Goal: Task Accomplishment & Management: Use online tool/utility

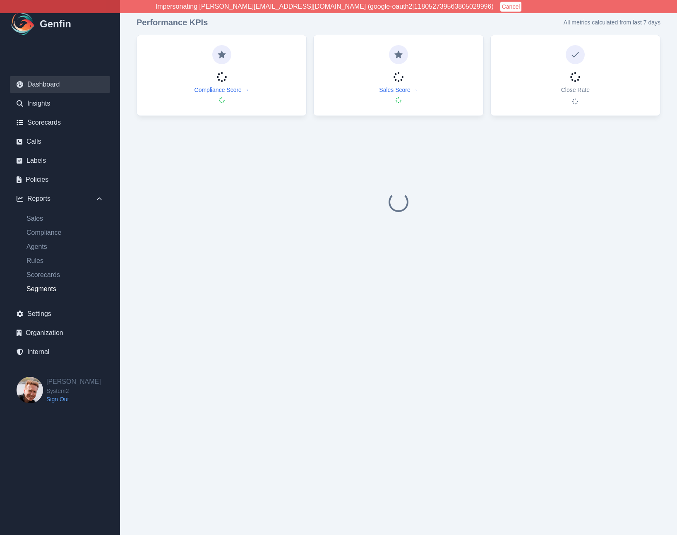
click at [40, 286] on link "Segments" at bounding box center [65, 289] width 90 height 10
select select "14"
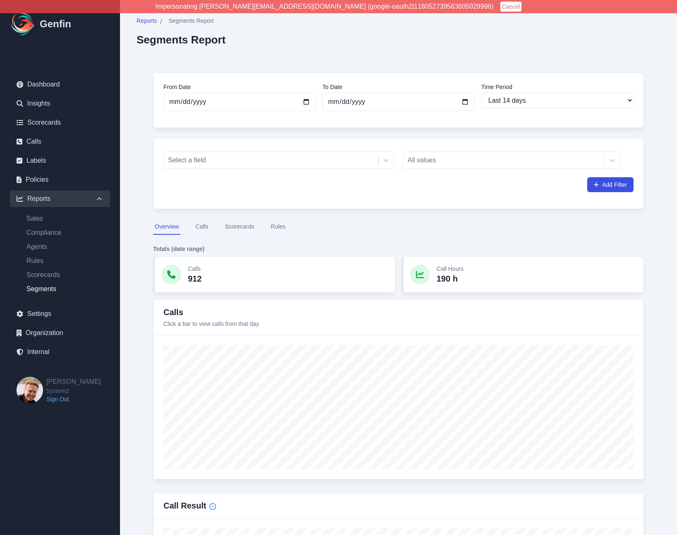
click at [282, 224] on button "Rules" at bounding box center [278, 227] width 18 height 16
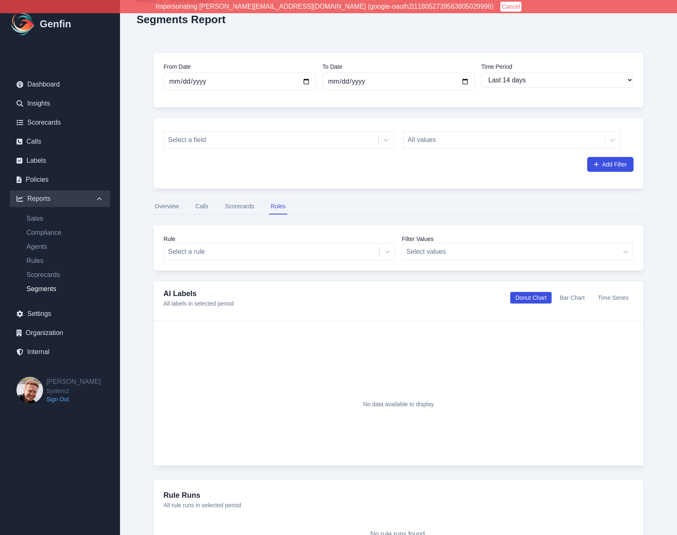
scroll to position [1, 0]
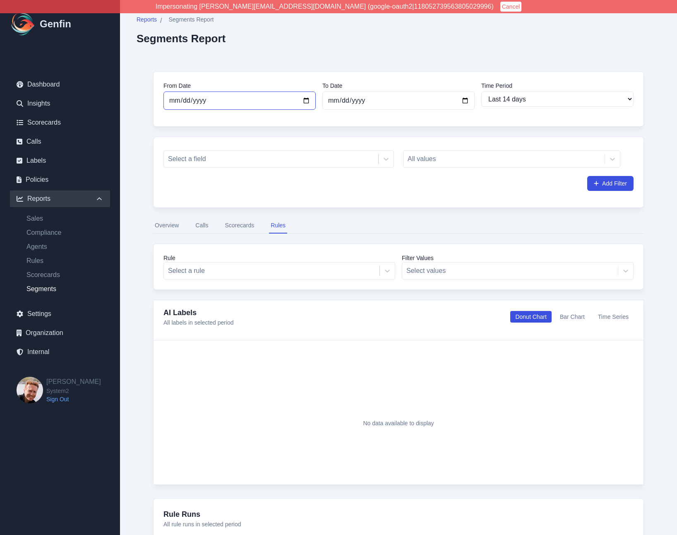
click at [309, 102] on input "[DATE]" at bounding box center [240, 101] width 152 height 18
type input "[DATE]"
select select "custom"
type input "[DATE]"
click at [134, 285] on div "Reports / Segments Report Segments Report From Date 2025-06-02 To Date 2025-09-…" at bounding box center [398, 307] width 557 height 616
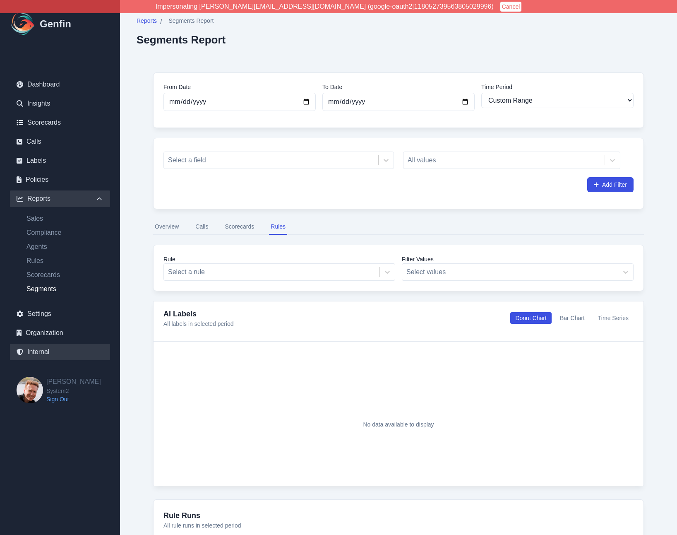
click at [42, 351] on link "Internal" at bounding box center [60, 352] width 100 height 17
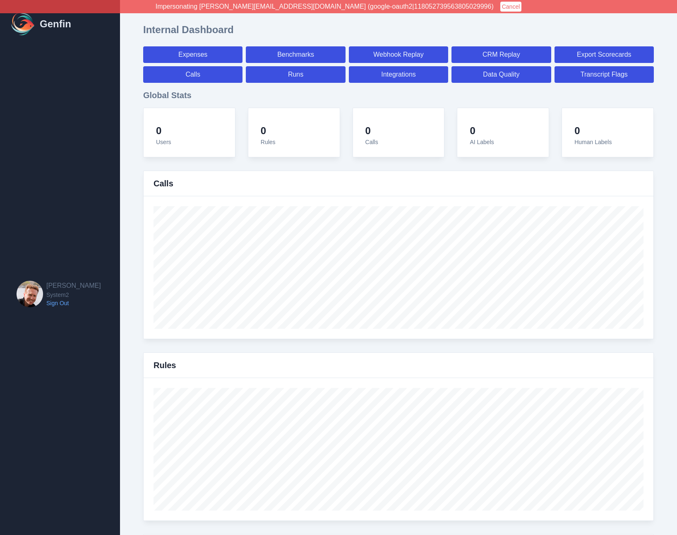
select select "paid"
select select "7"
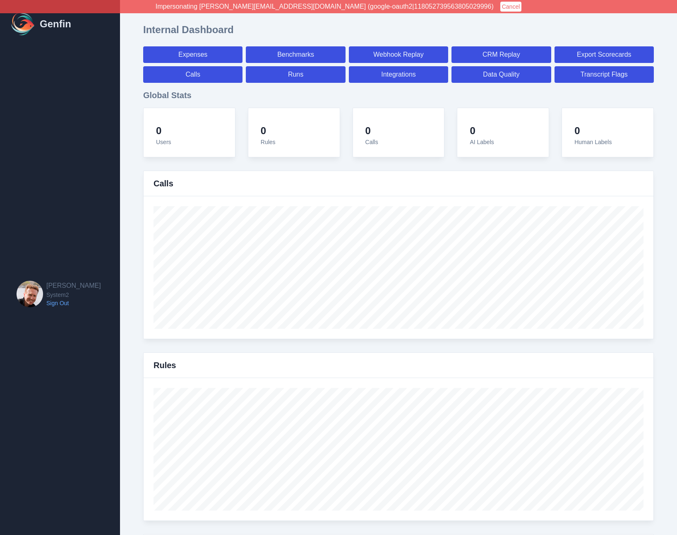
select select "paid"
select select "7"
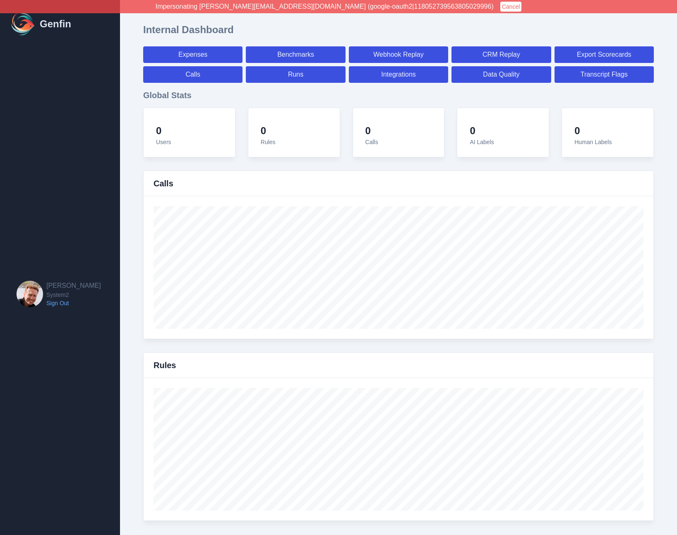
select select "7"
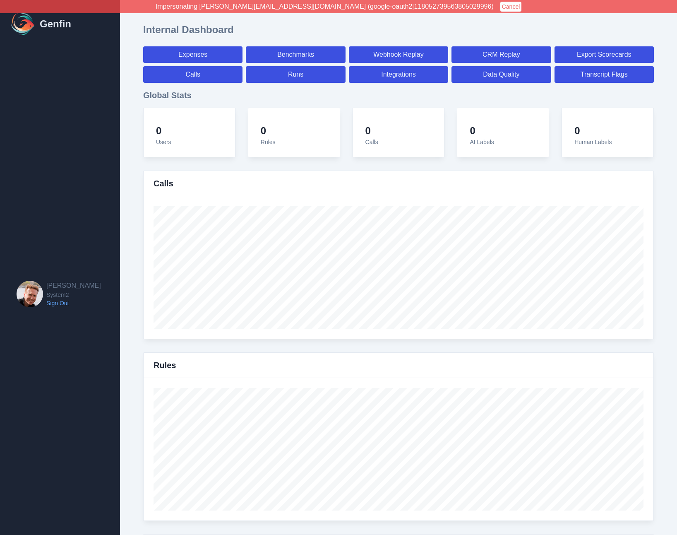
select select "7"
select select "paid"
select select "7"
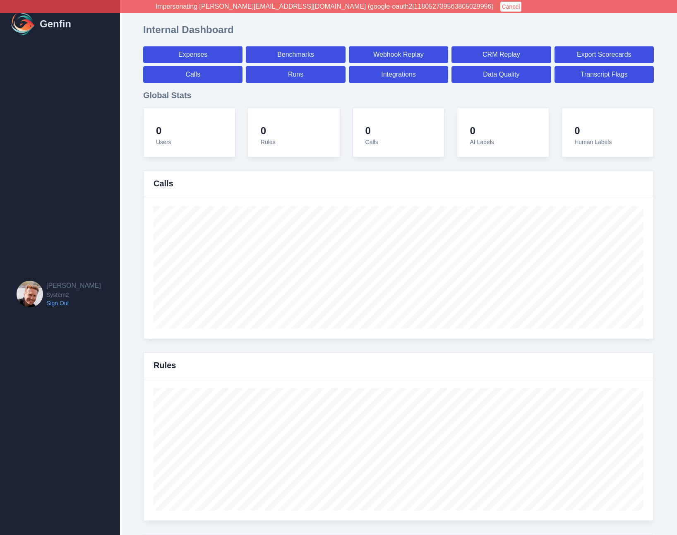
select select "7"
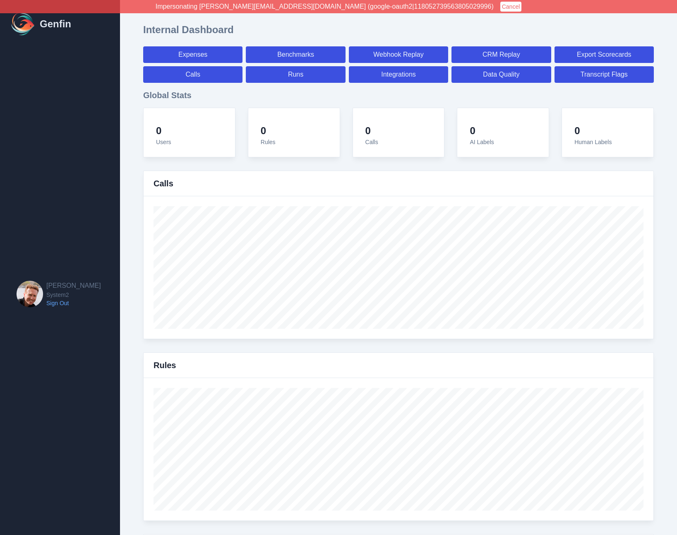
select select "7"
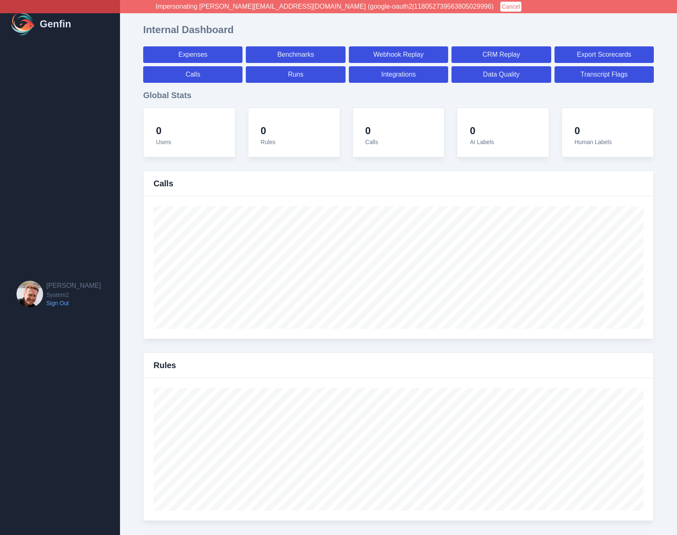
select select "paid"
select select "7"
select select "paid"
select select "7"
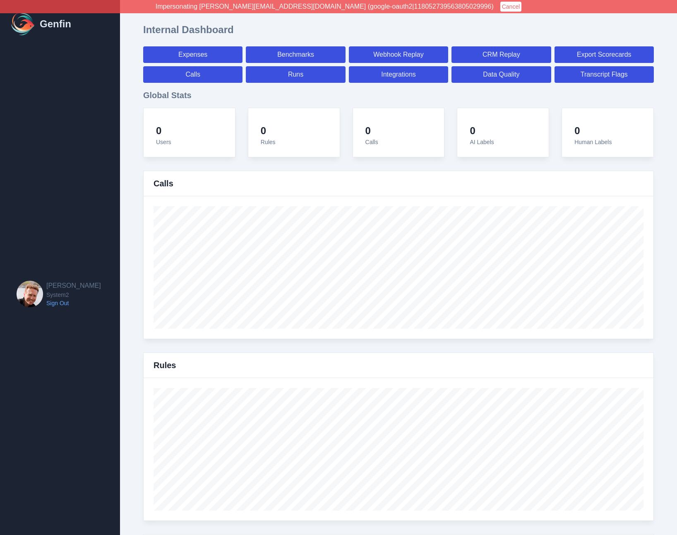
select select "paid"
select select "7"
select select "paid"
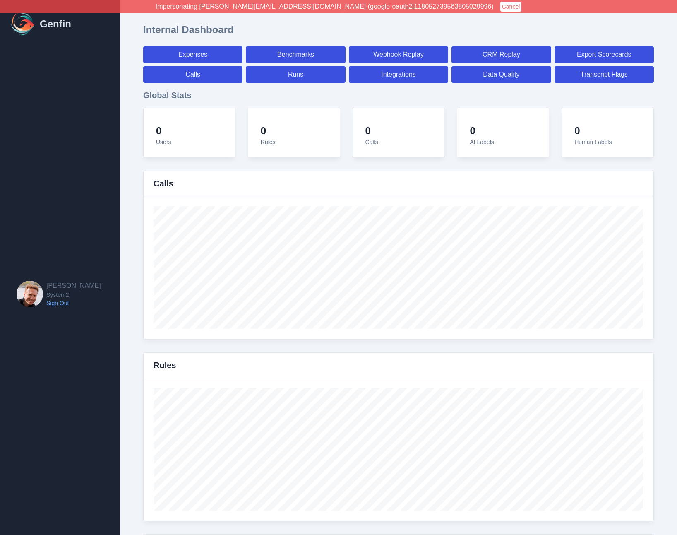
select select "7"
select select "paid"
select select "7"
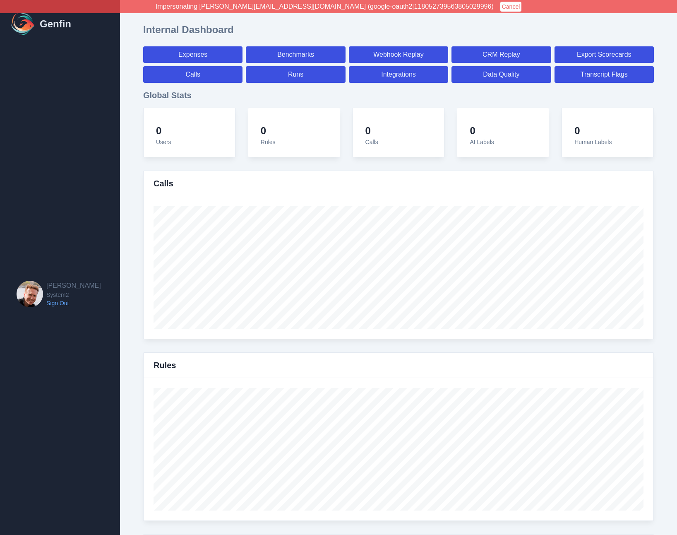
select select "7"
select select "paid"
select select "7"
select select "paid"
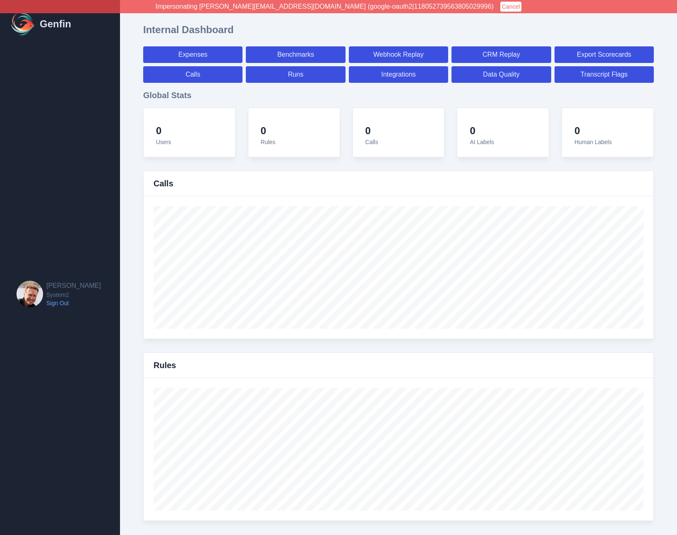
select select "7"
select select "paid"
select select "7"
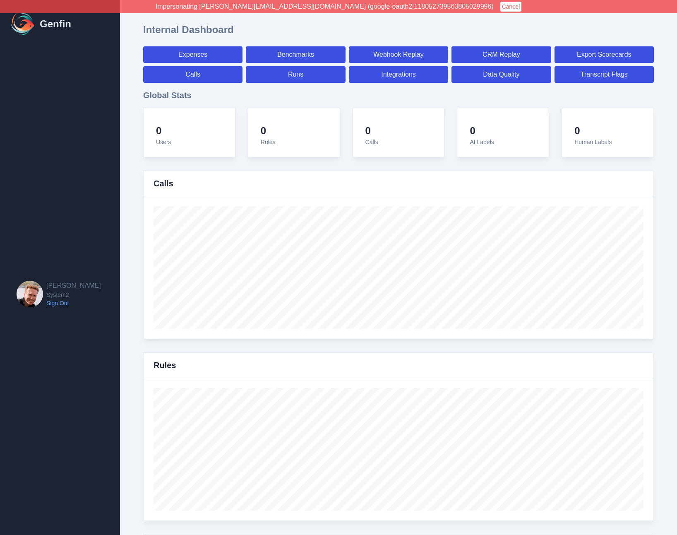
select select "7"
select select "paid"
select select "7"
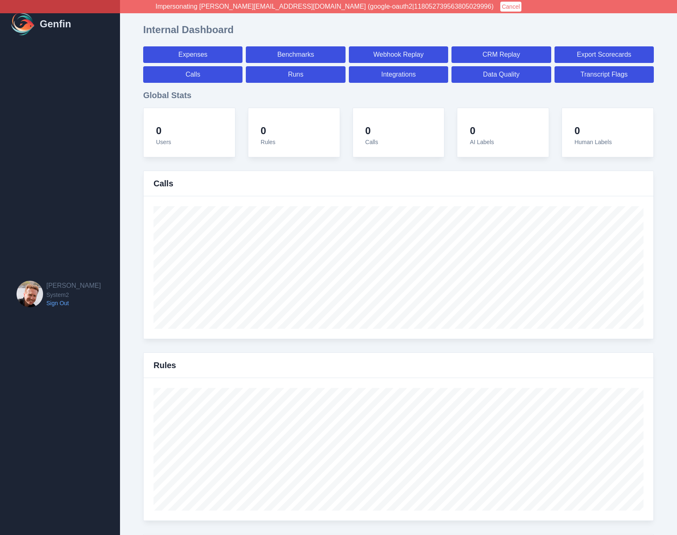
select select "7"
select select "paid"
select select "7"
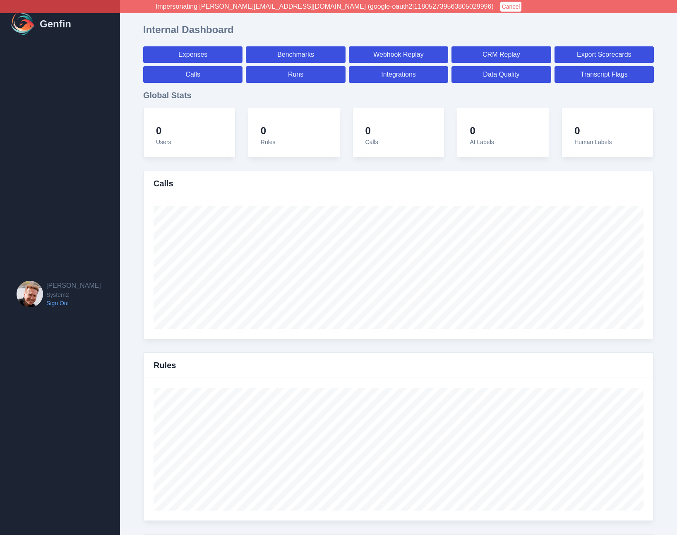
select select "7"
select select "paid"
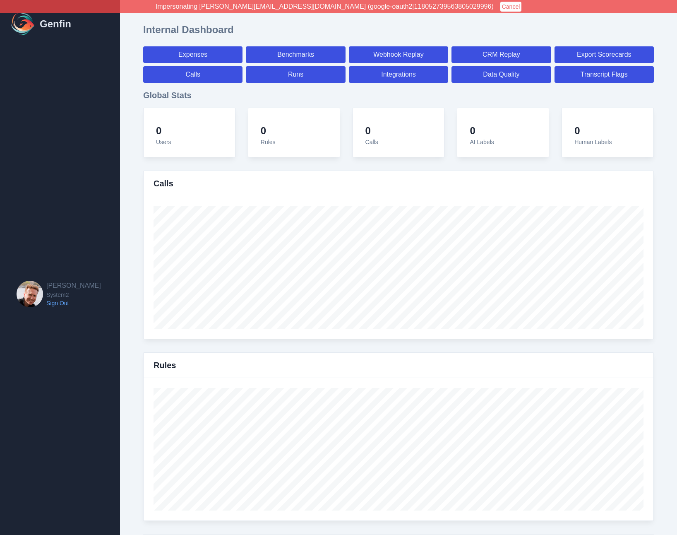
select select "7"
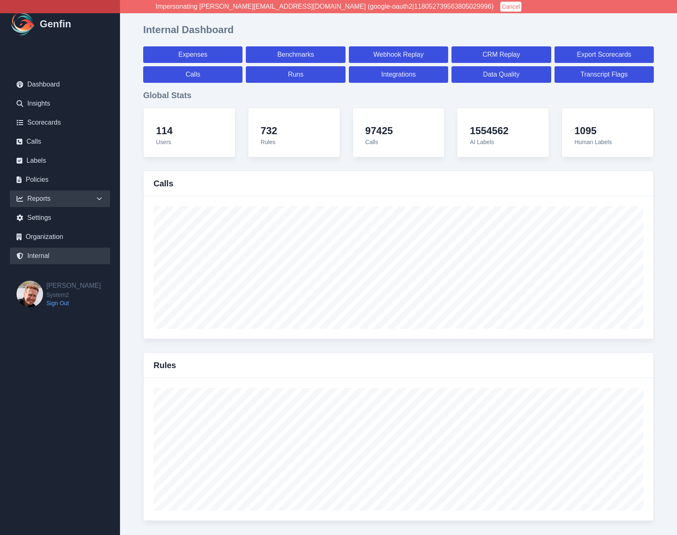
click at [40, 202] on div "Reports" at bounding box center [60, 198] width 100 height 17
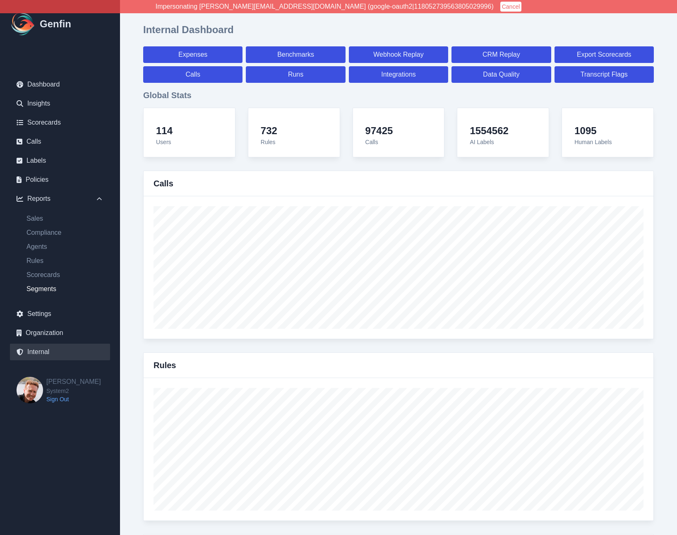
click at [38, 291] on link "Segments" at bounding box center [65, 289] width 90 height 10
select select "14"
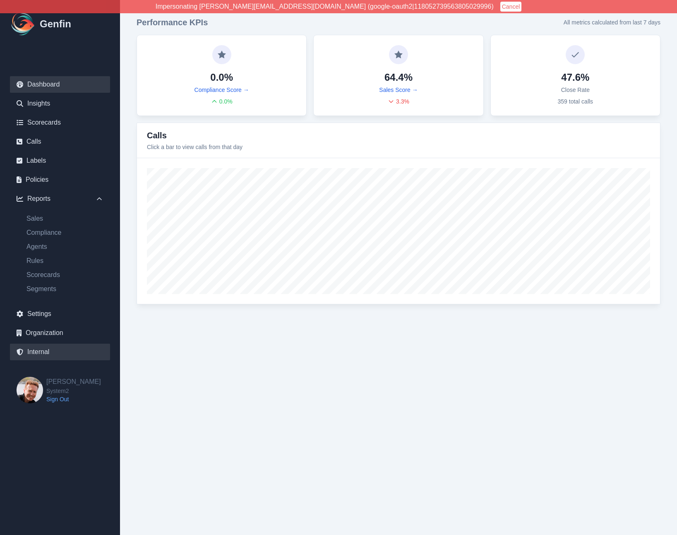
click at [33, 352] on link "Internal" at bounding box center [60, 352] width 100 height 17
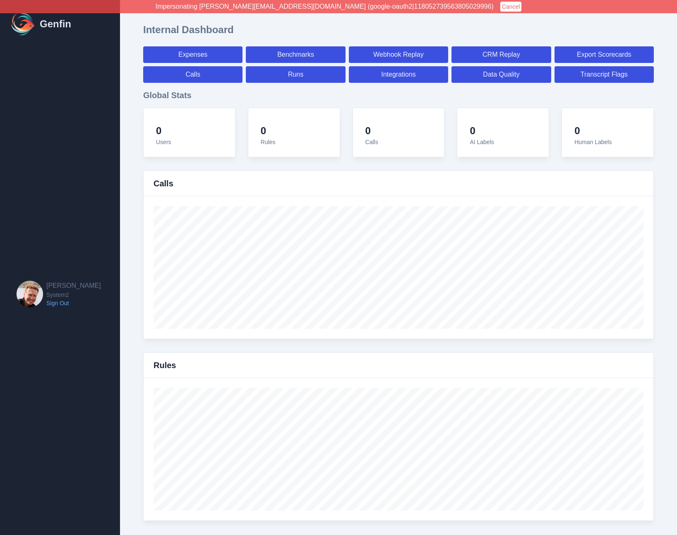
select select "paid"
select select "7"
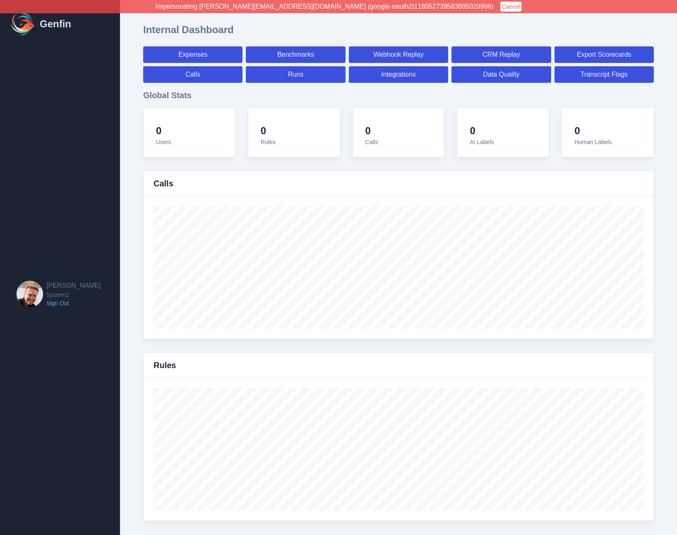
select select "paid"
select select "7"
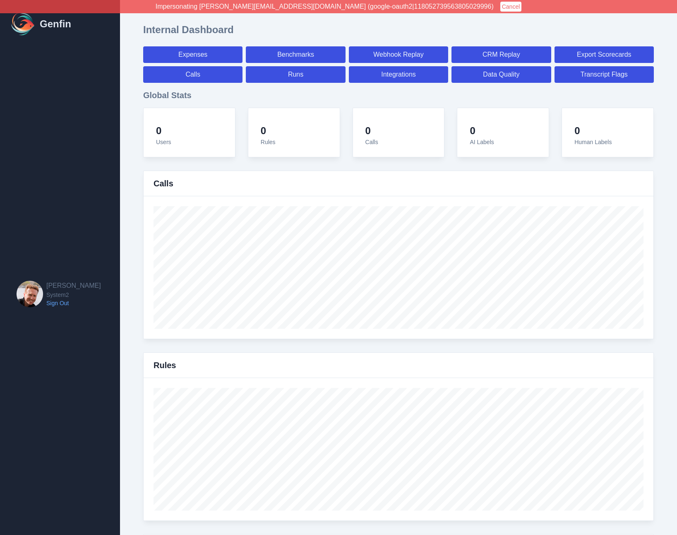
select select "7"
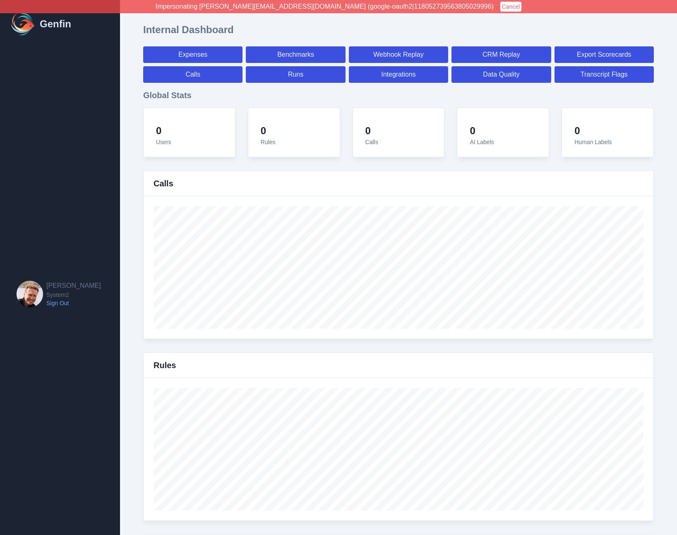
select select "7"
select select "paid"
select select "7"
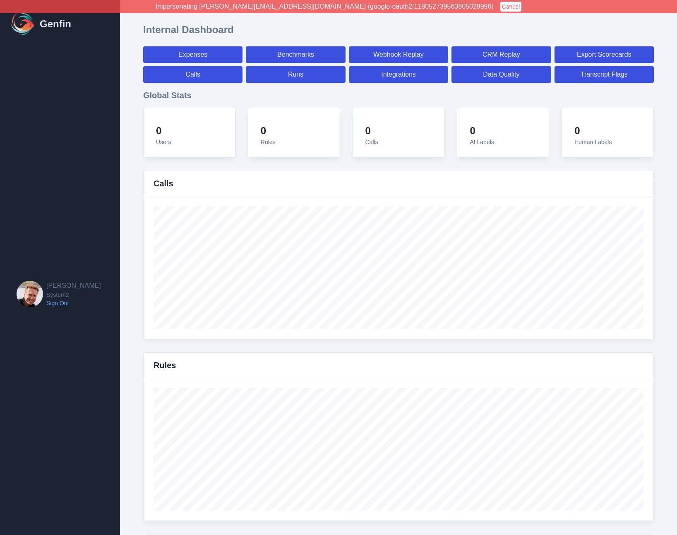
select select "7"
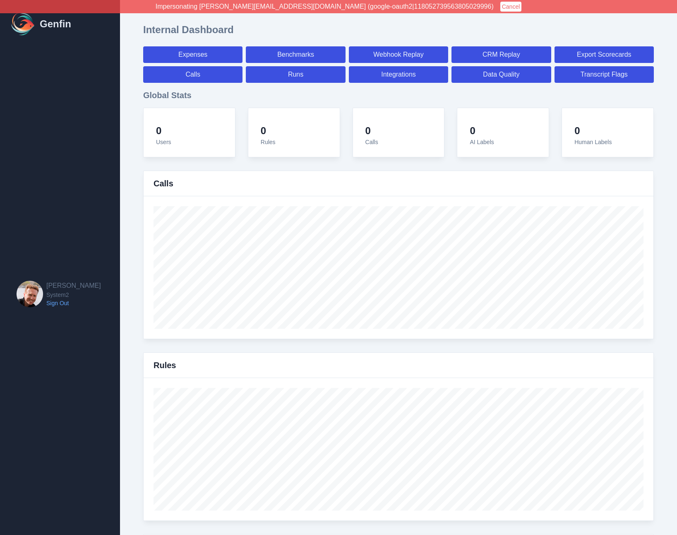
select select "7"
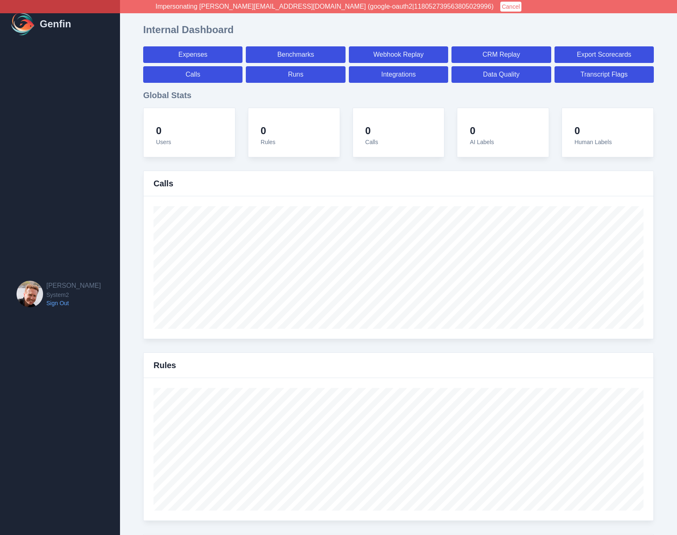
select select "paid"
select select "7"
select select "paid"
select select "7"
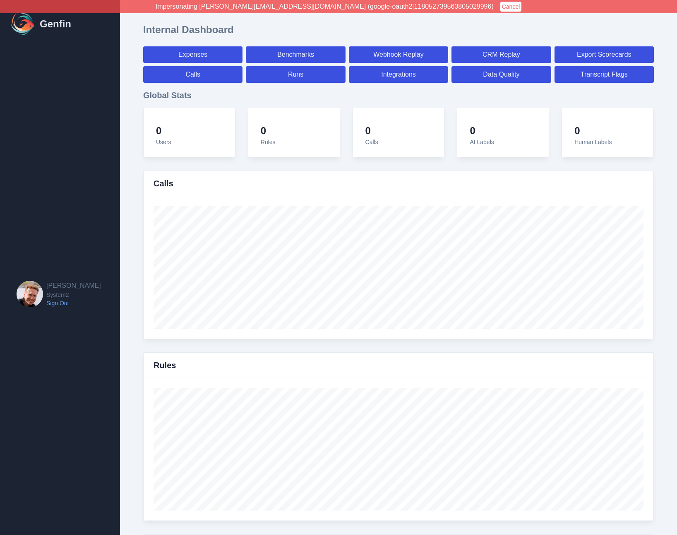
select select "paid"
select select "7"
select select "paid"
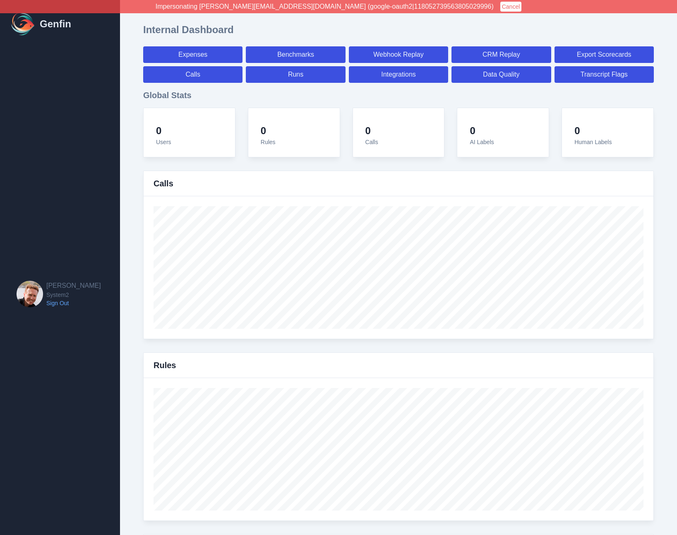
select select "7"
select select "paid"
select select "7"
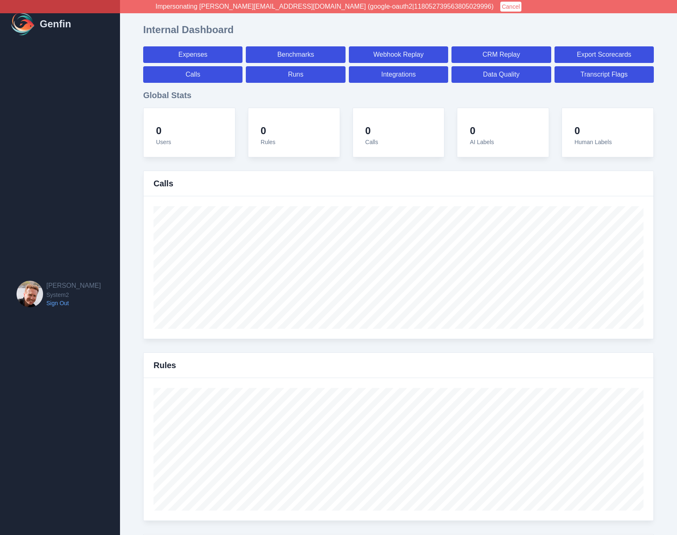
select select "7"
select select "paid"
select select "7"
select select "paid"
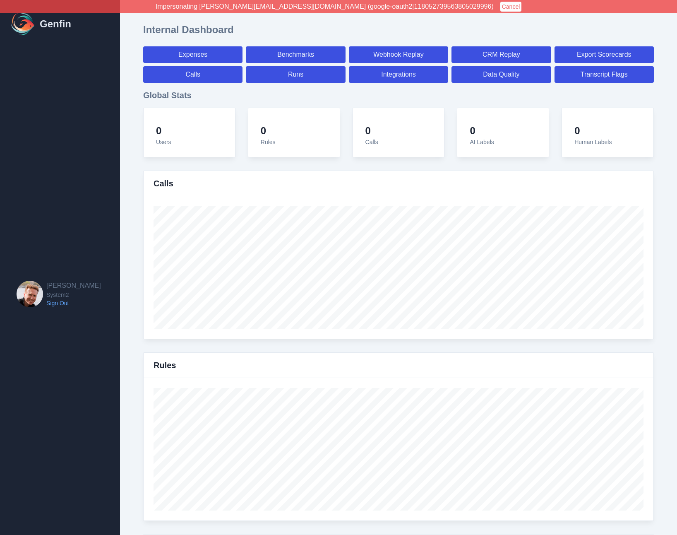
select select "7"
select select "paid"
select select "7"
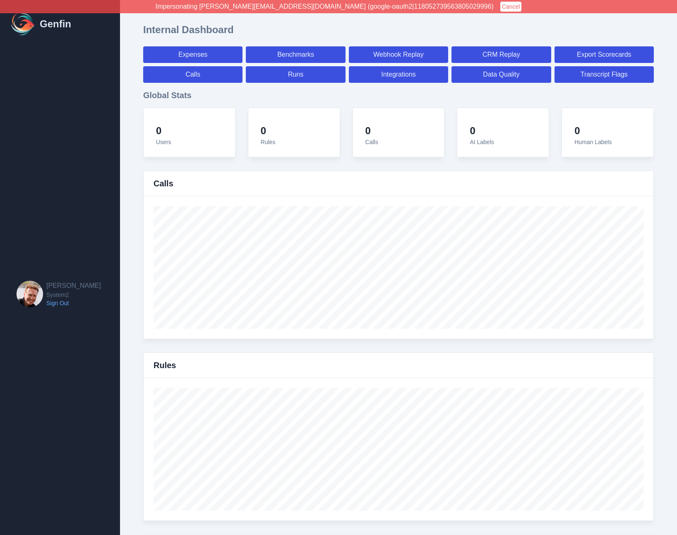
select select "7"
select select "paid"
select select "7"
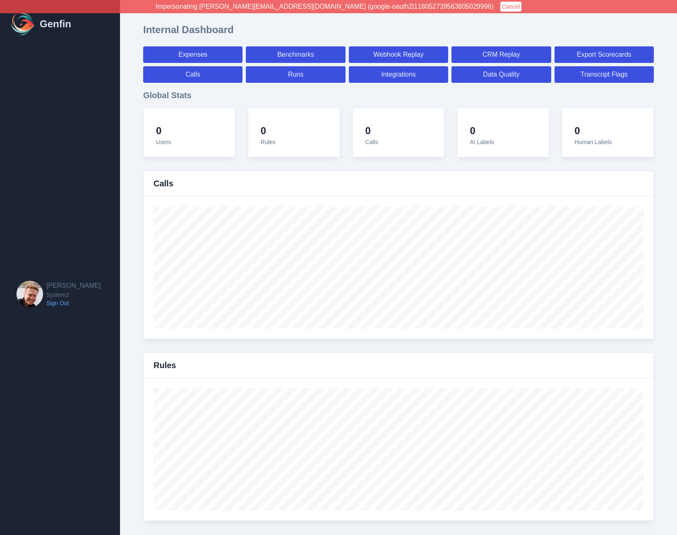
select select "7"
select select "paid"
select select "7"
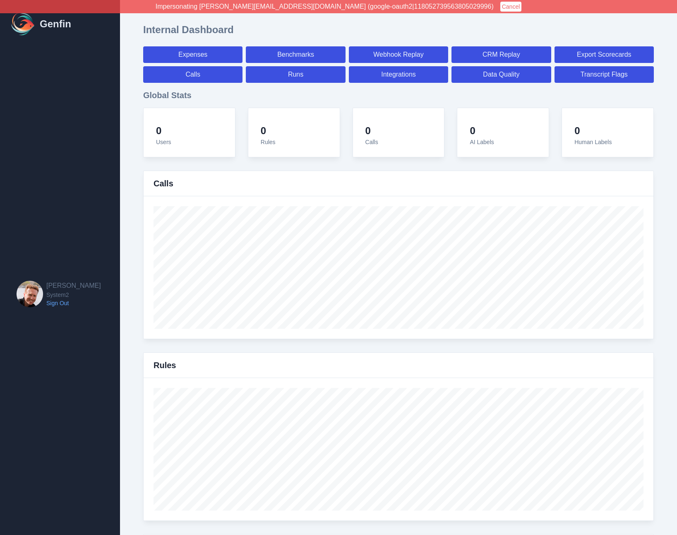
select select "7"
select select "paid"
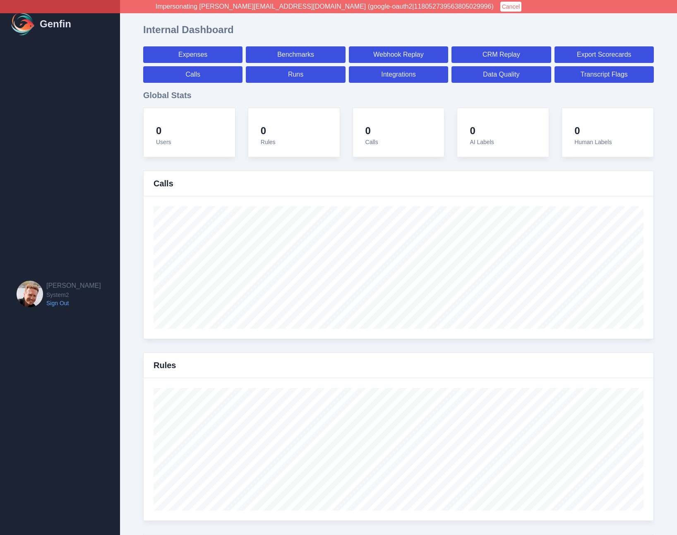
select select "7"
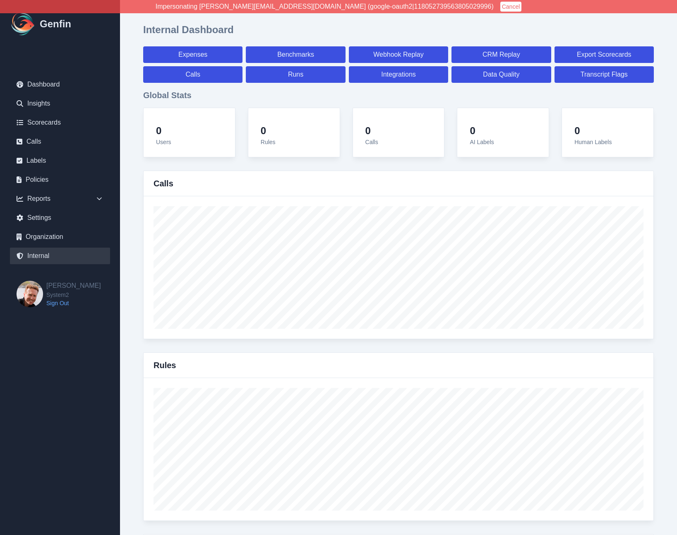
click at [501, 7] on button "Cancel" at bounding box center [512, 7] width 22 height 10
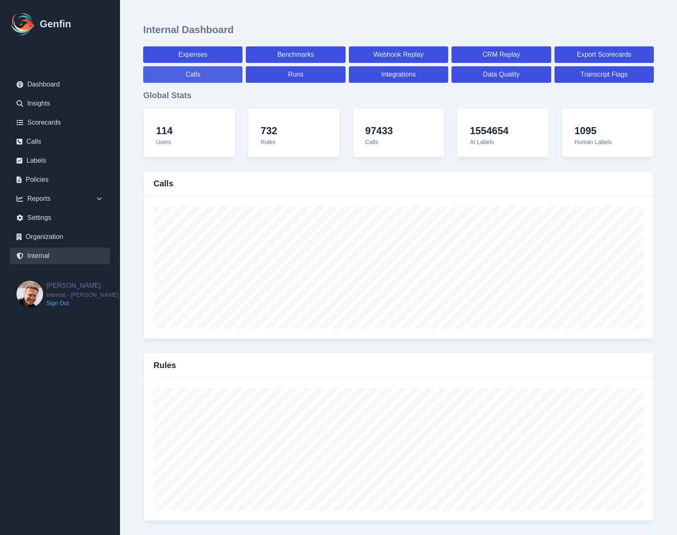
click at [207, 75] on link "Calls" at bounding box center [192, 74] width 99 height 17
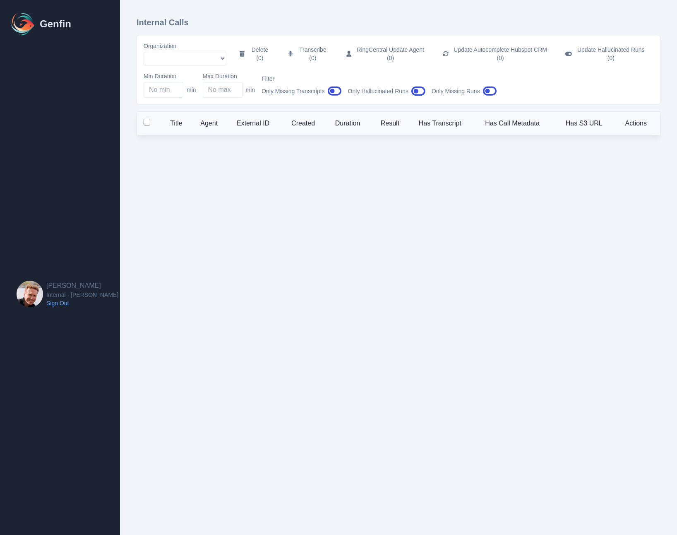
select select "51"
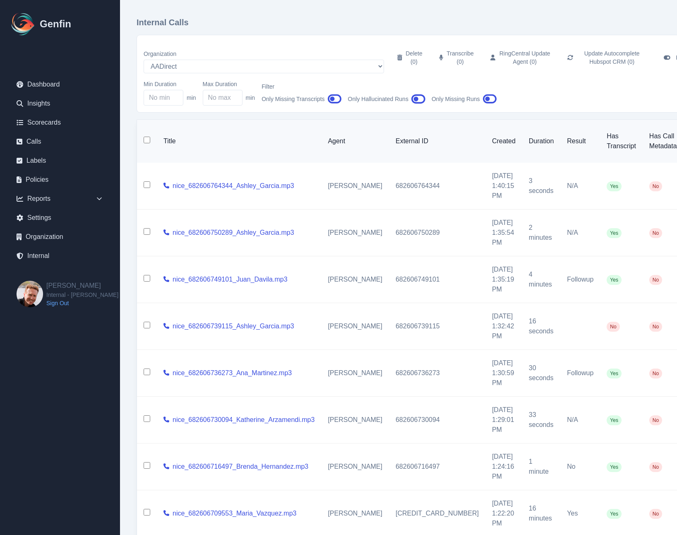
click at [331, 93] on icon "button" at bounding box center [335, 99] width 14 height 12
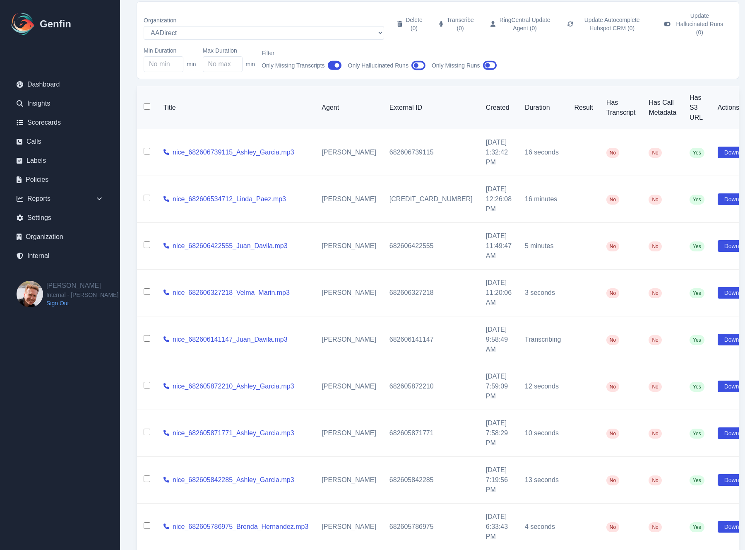
scroll to position [68, 0]
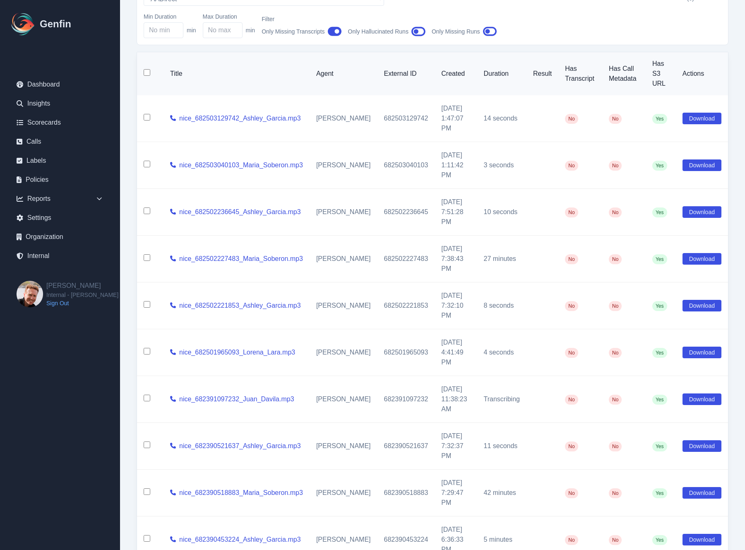
scroll to position [38, 0]
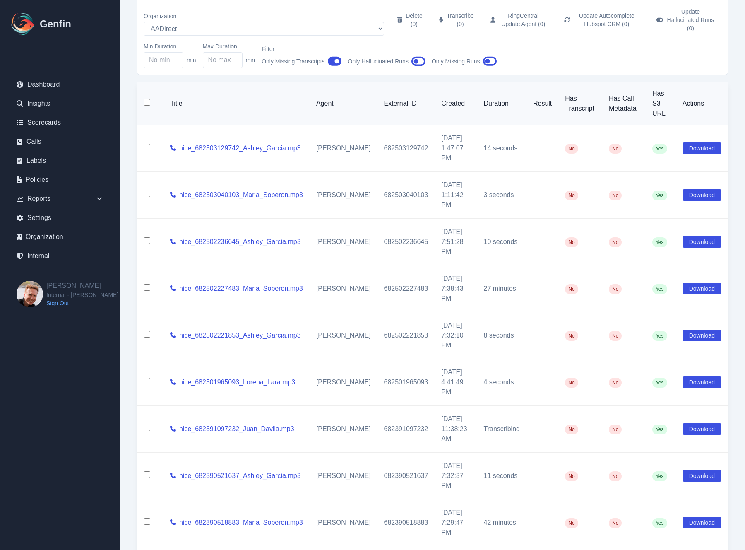
click at [146, 99] on input "checkbox" at bounding box center [147, 102] width 7 height 7
checkbox input "true"
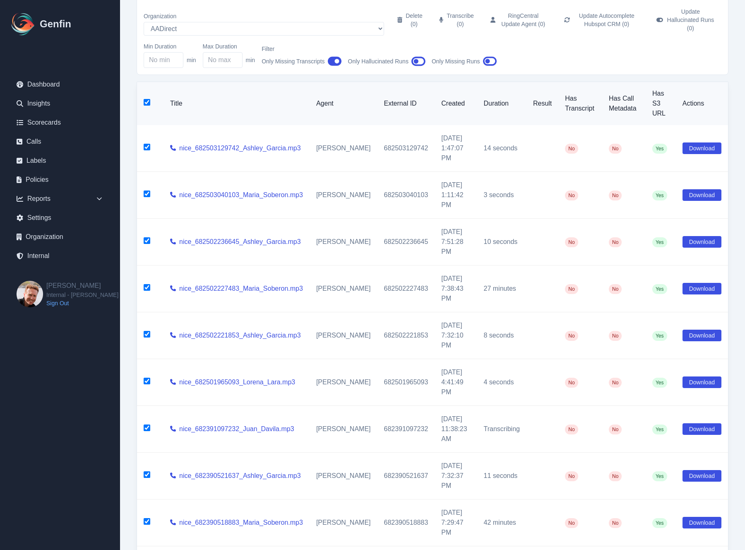
checkbox input "true"
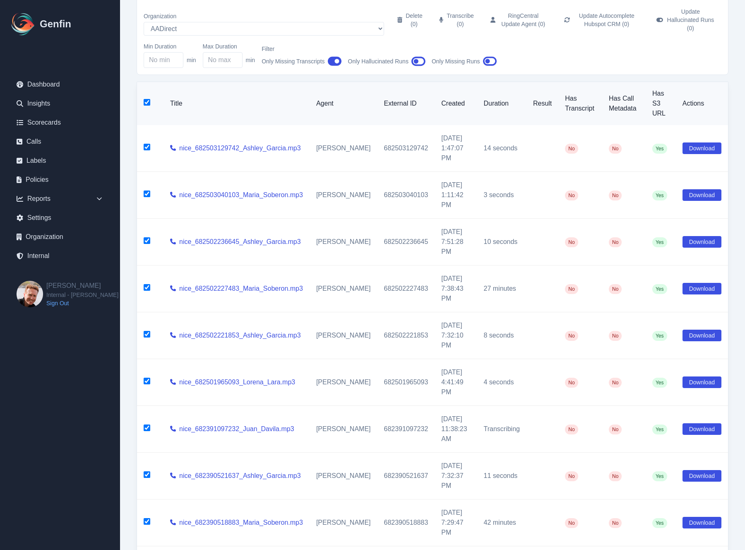
checkbox input "true"
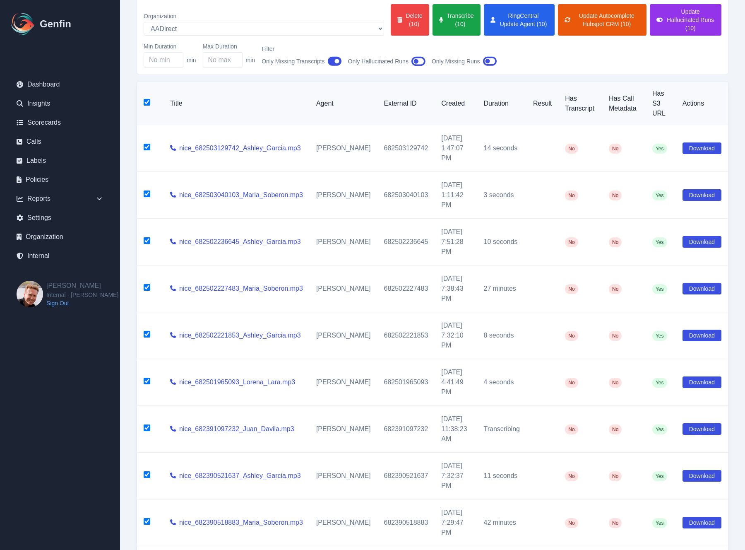
click at [146, 99] on input "checkbox" at bounding box center [147, 102] width 7 height 7
checkbox input "false"
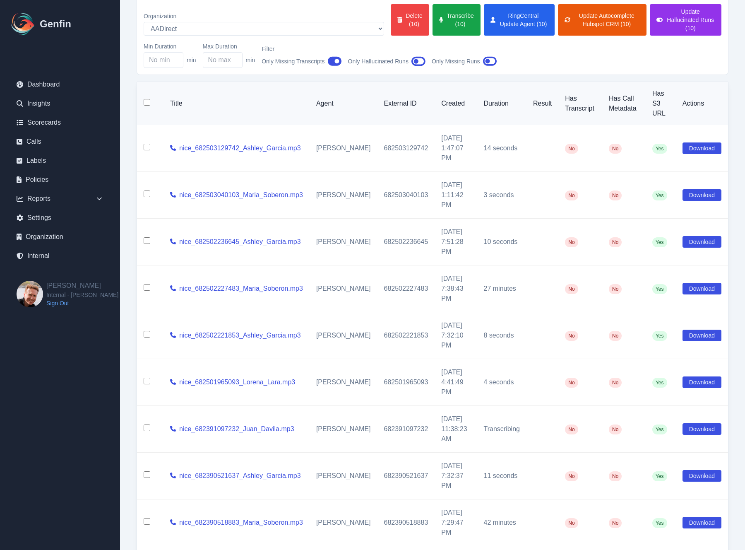
checkbox input "false"
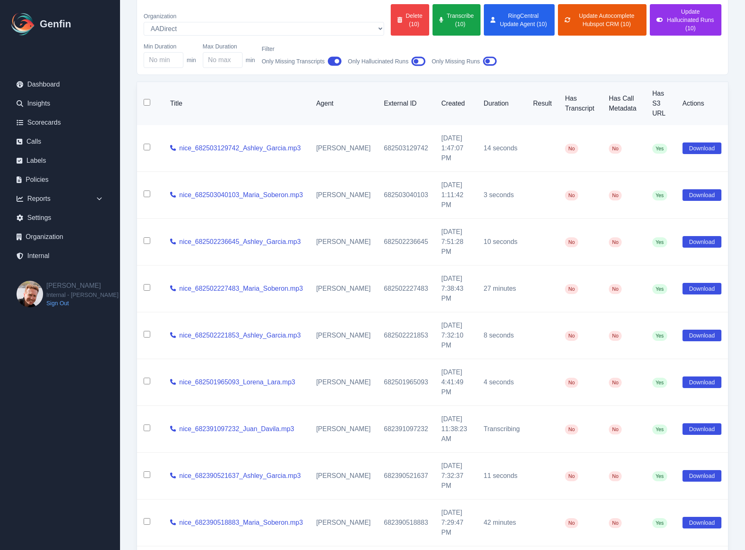
checkbox input "false"
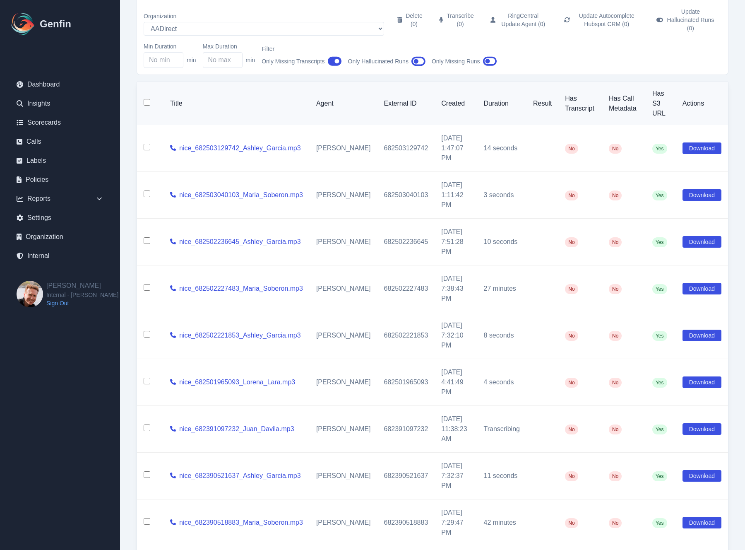
click at [146, 144] on input "checkbox" at bounding box center [147, 147] width 7 height 7
checkbox input "true"
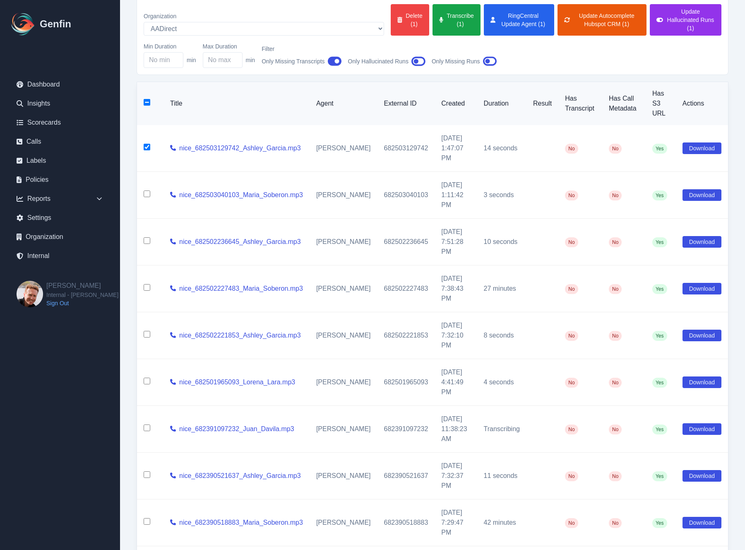
click at [145, 190] on input "checkbox" at bounding box center [147, 193] width 7 height 7
checkbox input "true"
click at [147, 237] on input "checkbox" at bounding box center [147, 240] width 7 height 7
checkbox input "true"
click at [147, 265] on td at bounding box center [150, 288] width 27 height 47
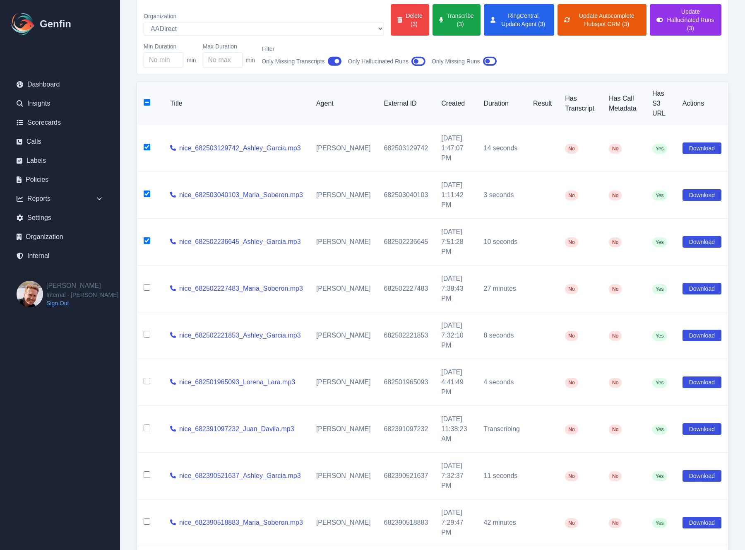
click at [147, 312] on td at bounding box center [150, 335] width 27 height 47
click at [147, 284] on input "checkbox" at bounding box center [147, 287] width 7 height 7
checkbox input "true"
click at [147, 331] on input "checkbox" at bounding box center [147, 334] width 7 height 7
checkbox input "true"
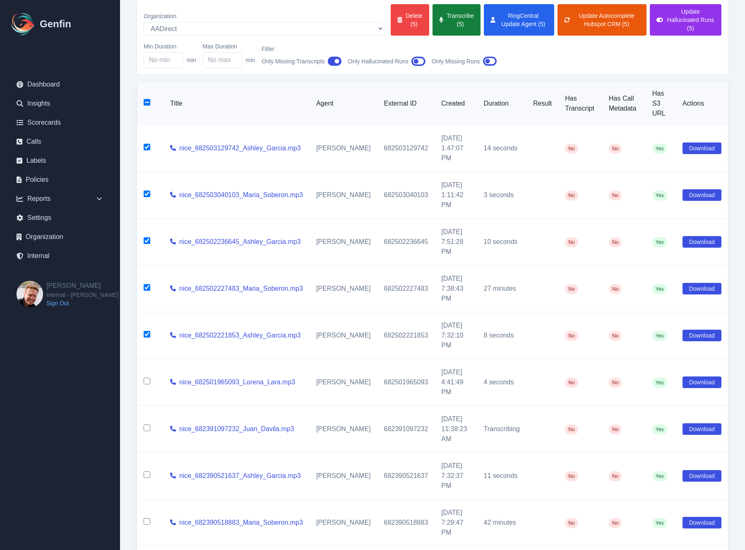
click at [433, 19] on button "Transcribe (5)" at bounding box center [457, 19] width 48 height 31
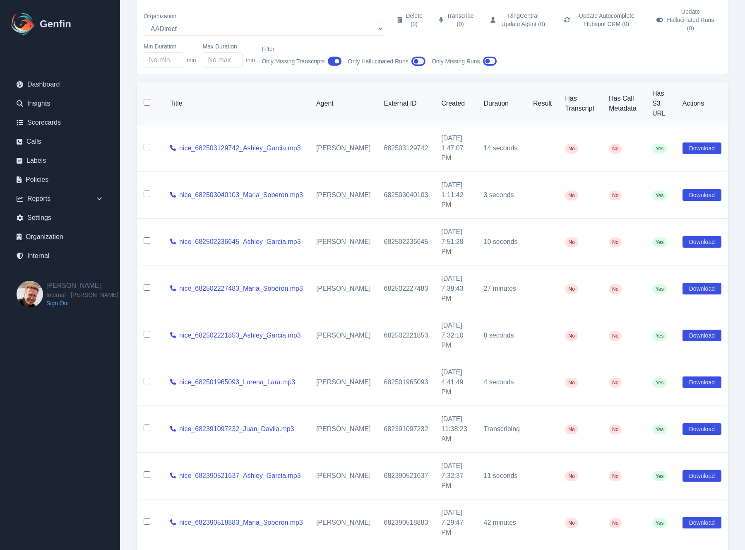
checkbox input "false"
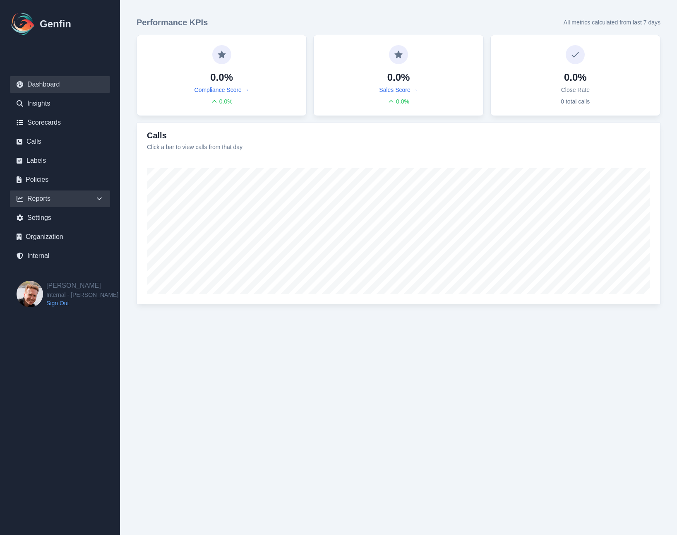
click at [100, 198] on icon at bounding box center [99, 199] width 8 height 8
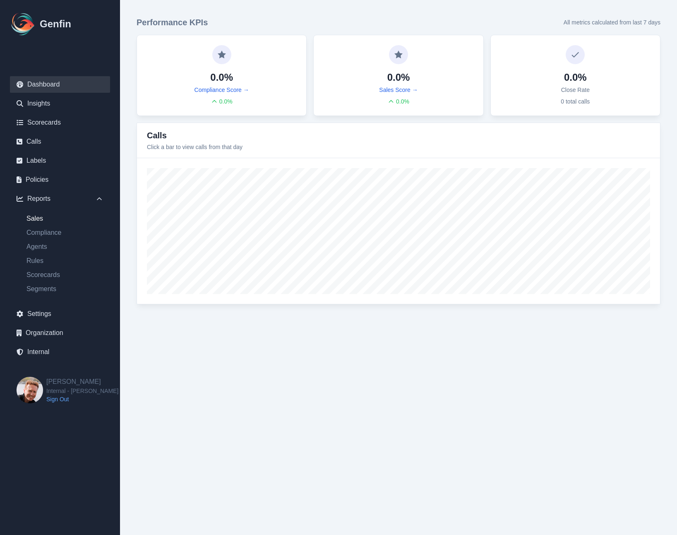
click at [36, 219] on link "Sales" at bounding box center [65, 219] width 90 height 10
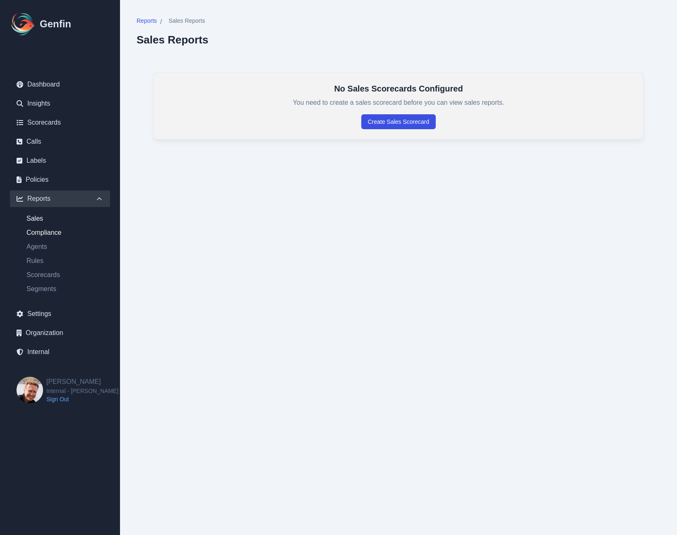
click at [36, 236] on link "Compliance" at bounding box center [65, 233] width 90 height 10
click at [36, 246] on link "Agents" at bounding box center [65, 247] width 90 height 10
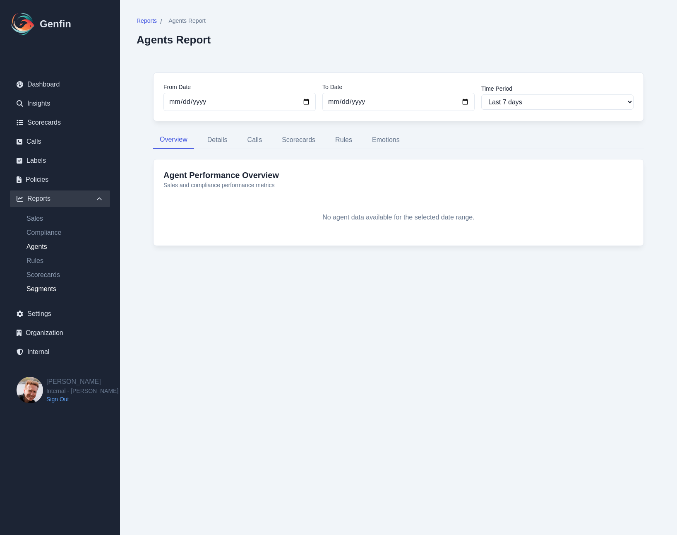
click at [38, 289] on link "Segments" at bounding box center [65, 289] width 90 height 10
select select "14"
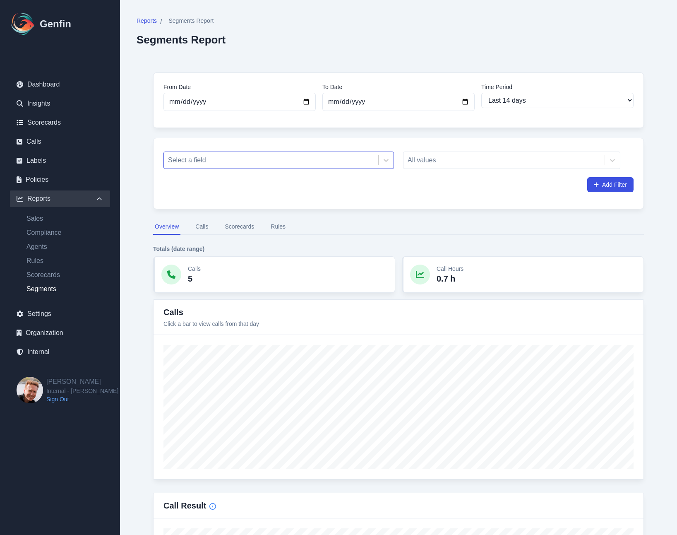
click at [200, 158] on div at bounding box center [271, 160] width 206 height 12
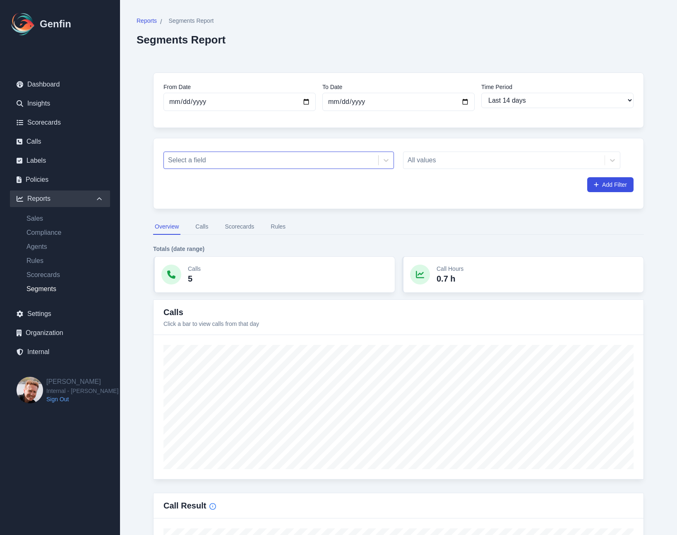
click at [219, 162] on div at bounding box center [271, 160] width 206 height 12
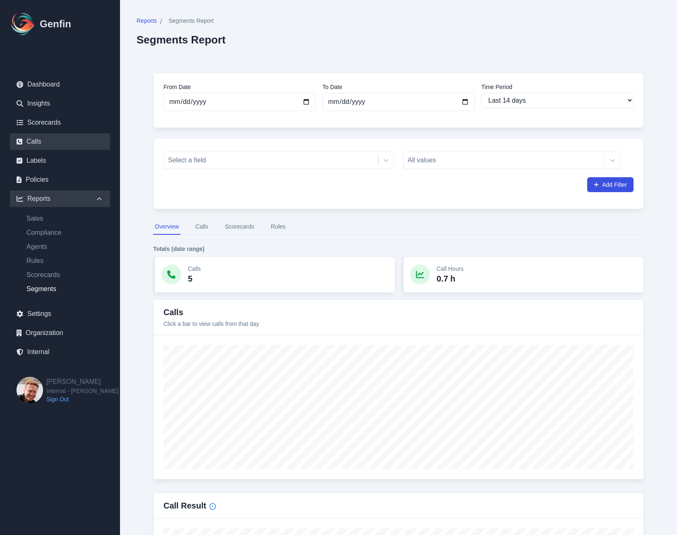
click at [32, 144] on link "Calls" at bounding box center [60, 141] width 100 height 17
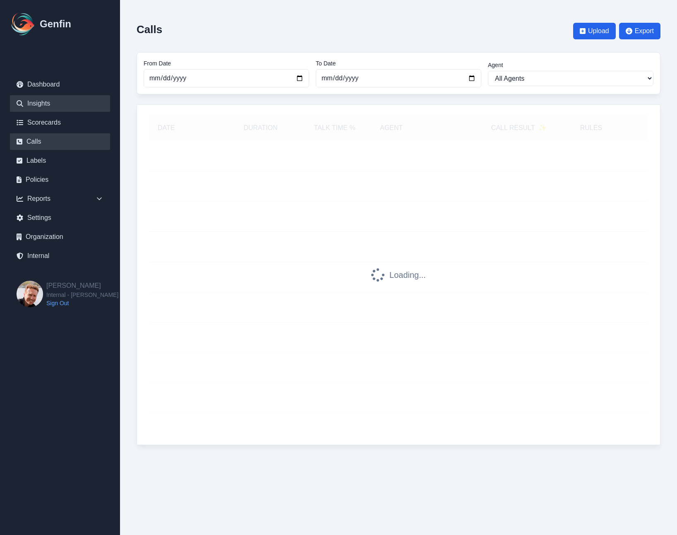
click at [46, 104] on link "Insights" at bounding box center [60, 103] width 100 height 17
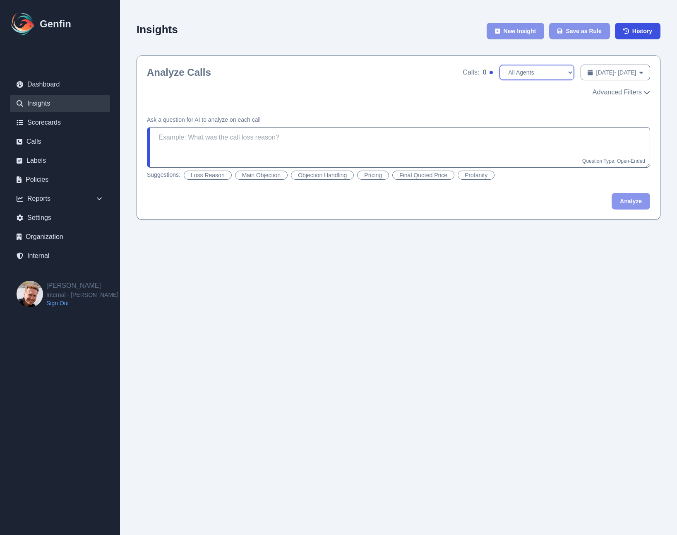
click at [504, 71] on select "All Agents" at bounding box center [537, 72] width 75 height 15
click at [500, 65] on select "All Agents" at bounding box center [537, 72] width 75 height 15
click at [130, 97] on div "Insights New Insight Save as Rule History Analyze Calls Calls: 0 All Agents Sep…" at bounding box center [398, 118] width 557 height 236
click at [626, 89] on span "Advanced Filters" at bounding box center [617, 92] width 49 height 10
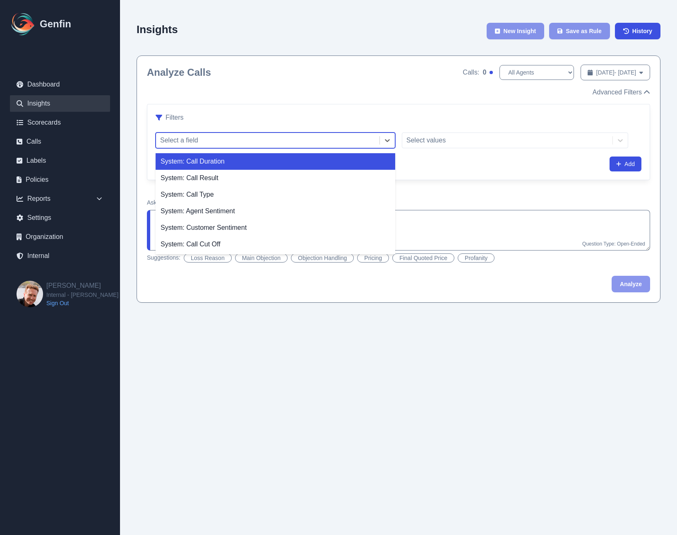
click at [262, 143] on div at bounding box center [267, 141] width 215 height 12
click at [127, 137] on div "Insights New Insight Save as Rule History Analyze Calls Calls: 0 All Agents Sep…" at bounding box center [398, 159] width 557 height 319
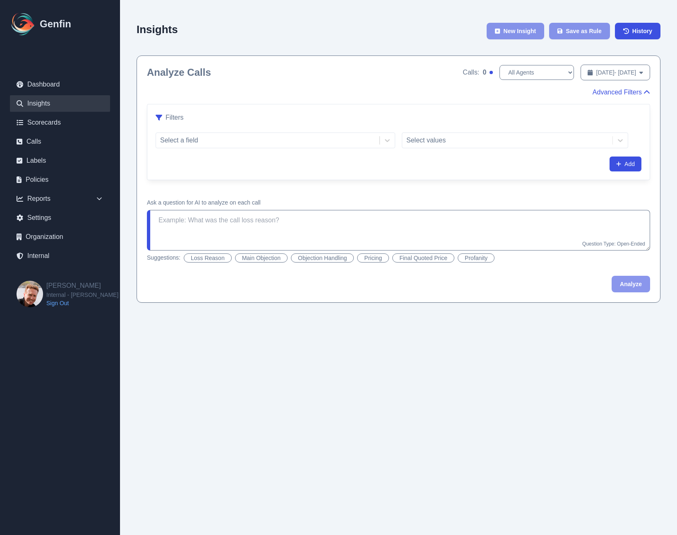
click at [602, 96] on span "Advanced Filters" at bounding box center [617, 92] width 49 height 10
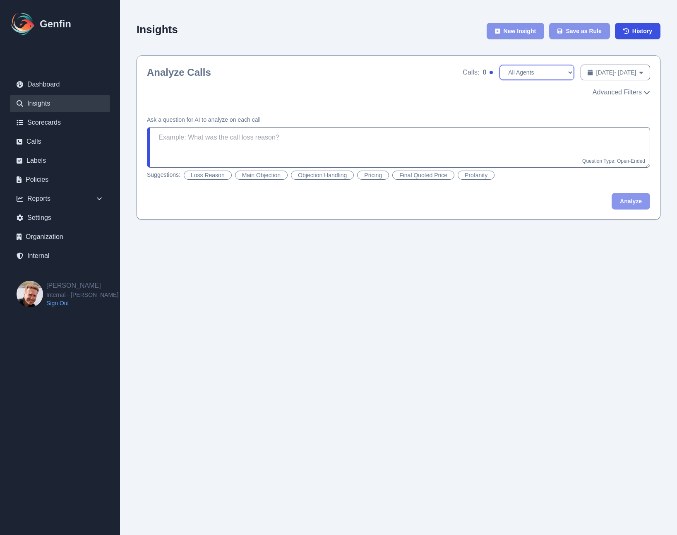
click at [500, 65] on select "All Agents" at bounding box center [537, 72] width 75 height 15
click at [610, 92] on span "Advanced Filters" at bounding box center [617, 92] width 49 height 10
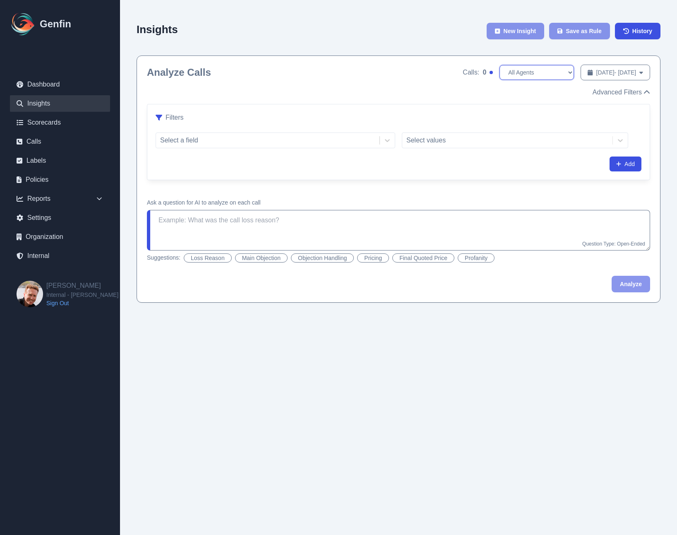
click at [500, 75] on select "All Agents" at bounding box center [537, 72] width 75 height 15
click at [500, 65] on select "All Agents" at bounding box center [537, 72] width 75 height 15
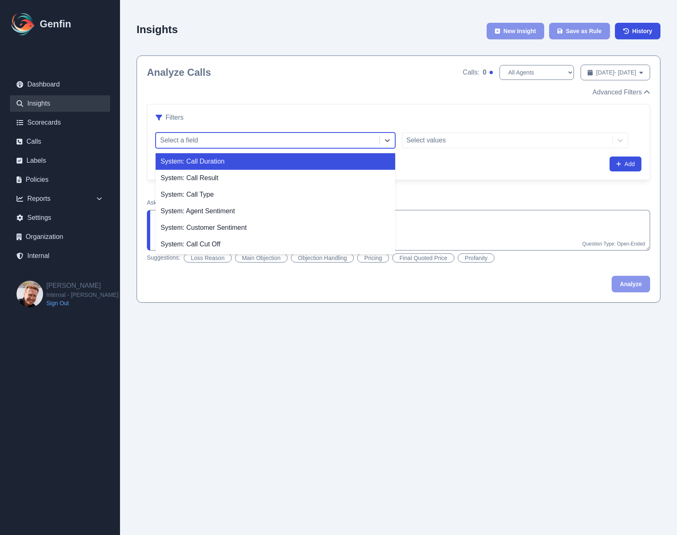
click at [244, 142] on div at bounding box center [267, 141] width 215 height 12
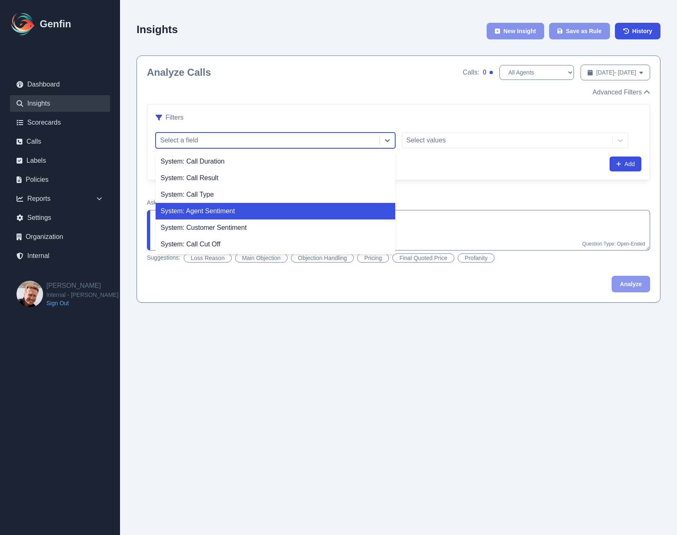
click at [134, 154] on div "Insights New Insight Save as Rule History Analyze Calls Calls: 0 All Agents Sep…" at bounding box center [398, 159] width 557 height 319
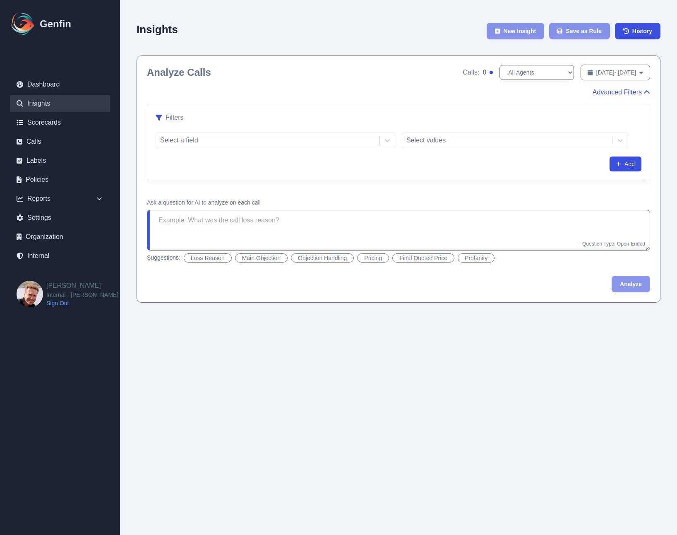
click at [634, 93] on span "Advanced Filters" at bounding box center [617, 92] width 49 height 10
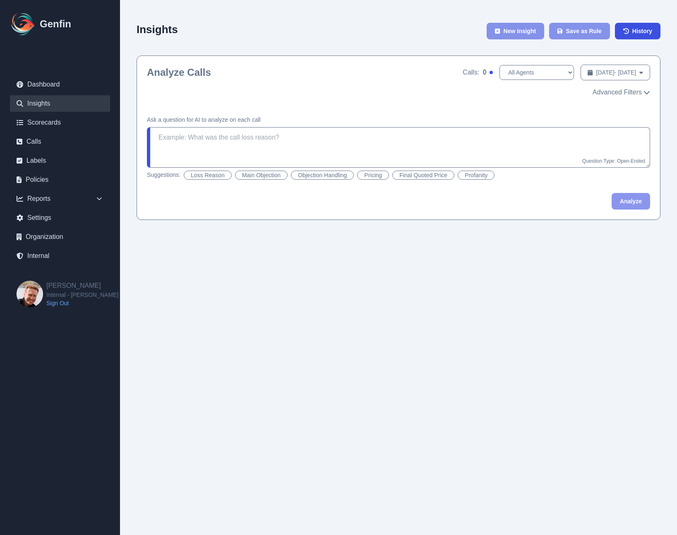
click at [134, 115] on div "Insights New Insight Save as Rule History Analyze Calls Calls: 0 All Agents Sep…" at bounding box center [398, 118] width 557 height 236
click at [128, 140] on div "Insights New Insight Save as Rule History Analyze Calls Calls: 0 All Agents Sep…" at bounding box center [398, 118] width 557 height 236
click at [127, 146] on div "Insights New Insight Save as Rule History Analyze Calls Calls: 0 All Agents Sep…" at bounding box center [398, 118] width 557 height 236
click at [209, 236] on html "Genfin Dashboard Insights Scorecards Calls Labels Policies Reports Sales Compli…" at bounding box center [338, 118] width 677 height 236
click at [208, 236] on html "Genfin Dashboard Insights Scorecards Calls Labels Policies Reports Sales Compli…" at bounding box center [338, 118] width 677 height 236
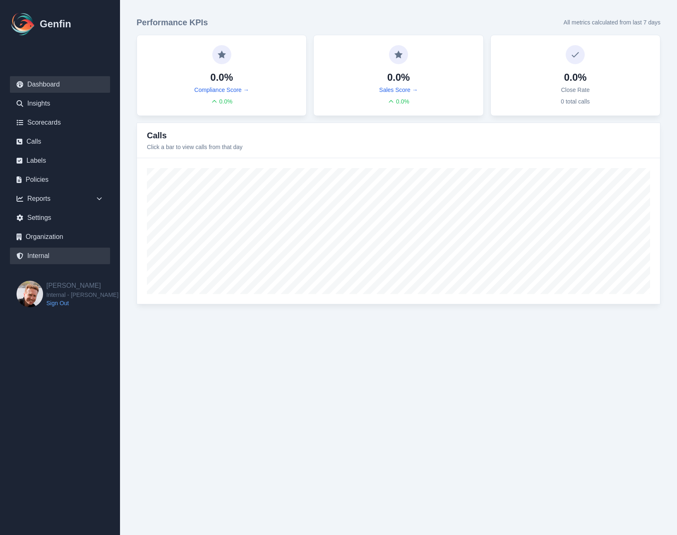
click at [53, 257] on link "Internal" at bounding box center [60, 256] width 100 height 17
select select "paid"
select select "7"
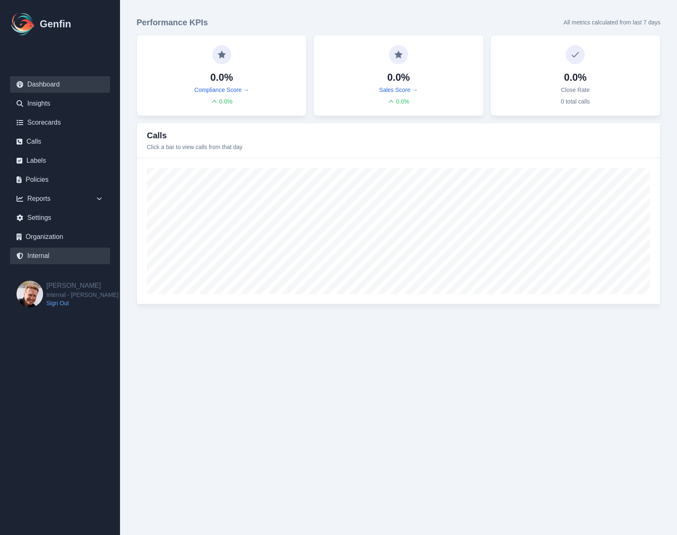
select select "7"
select select "paid"
select select "7"
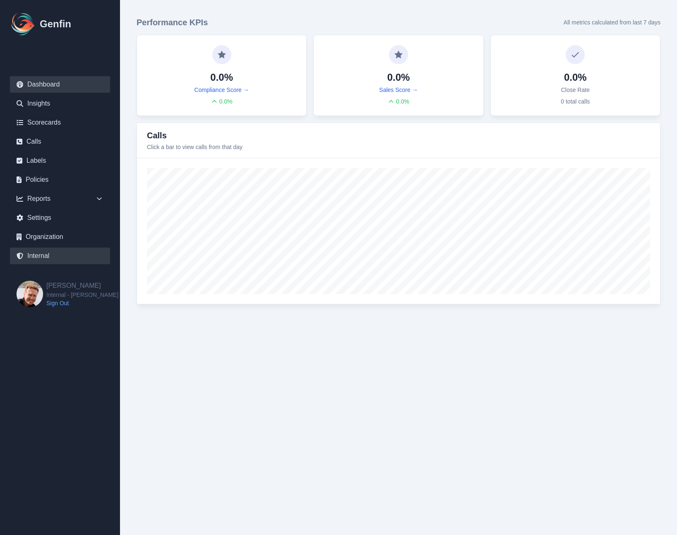
select select "7"
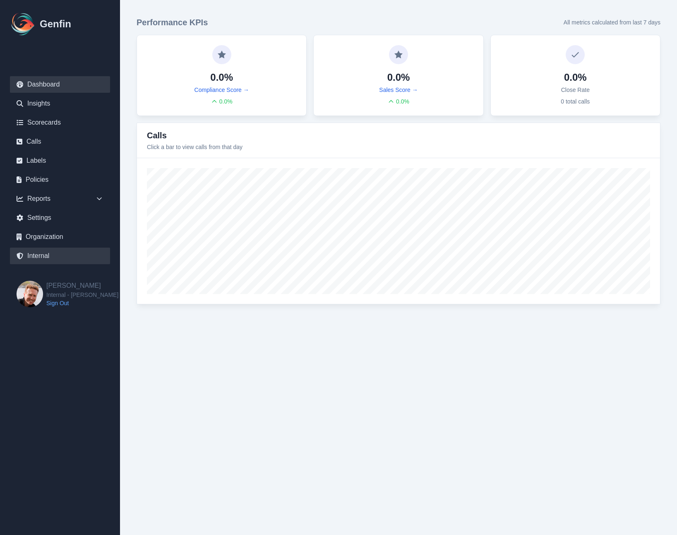
select select "7"
select select "paid"
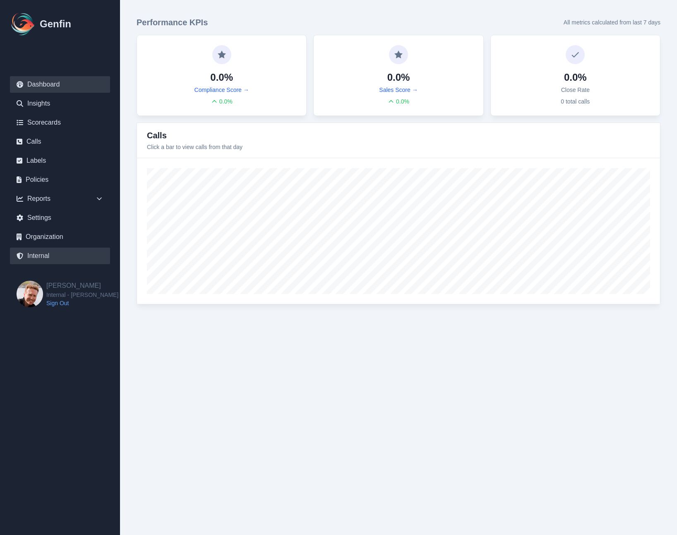
select select "7"
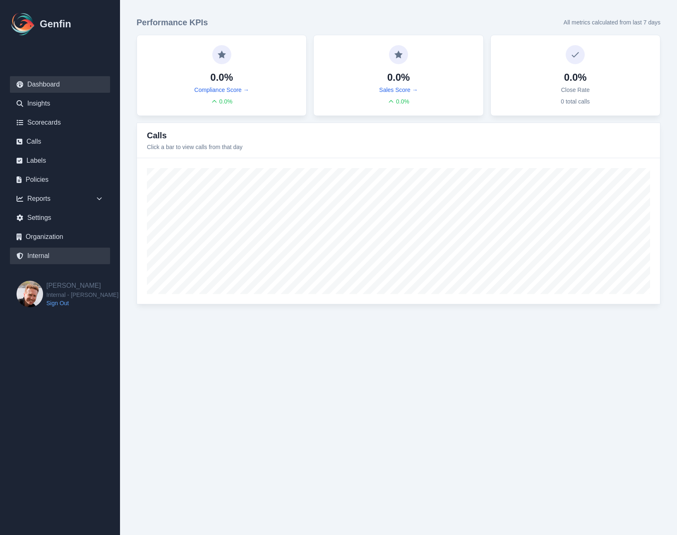
select select "7"
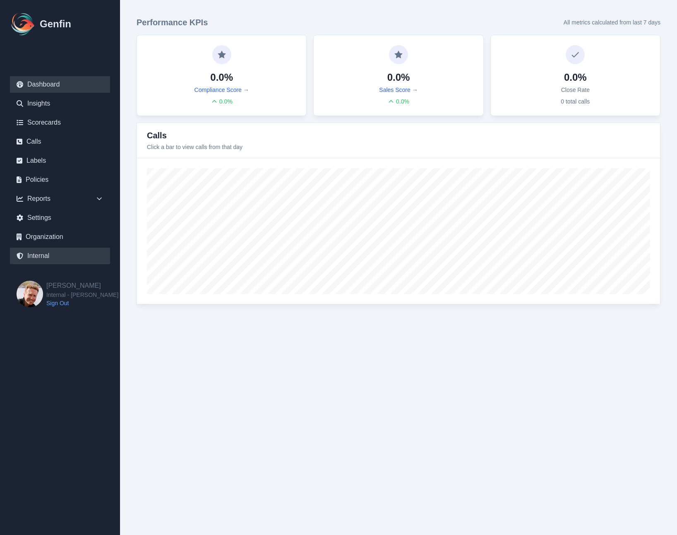
select select "7"
select select "paid"
select select "7"
select select "paid"
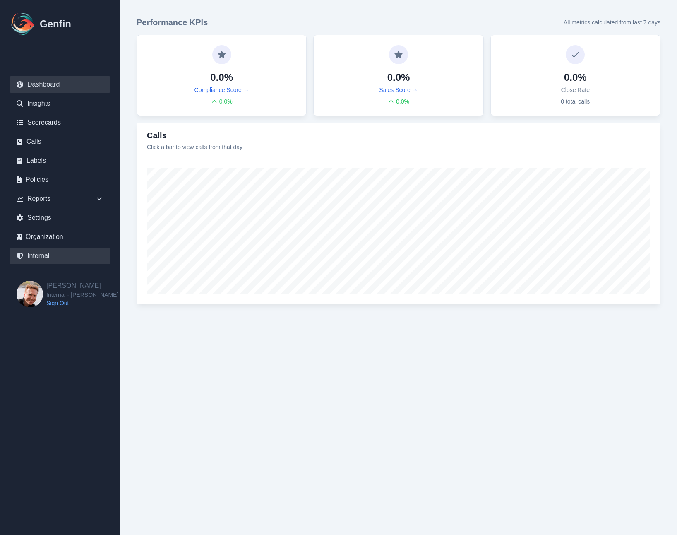
select select "7"
select select "paid"
select select "7"
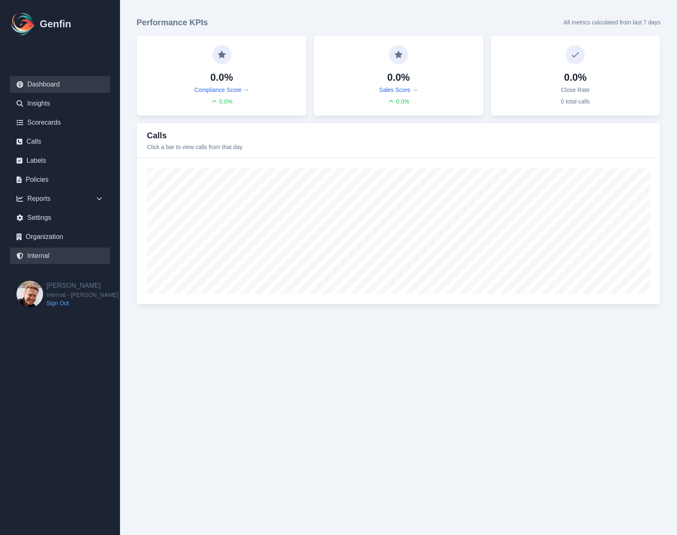
select select "paid"
select select "7"
select select "paid"
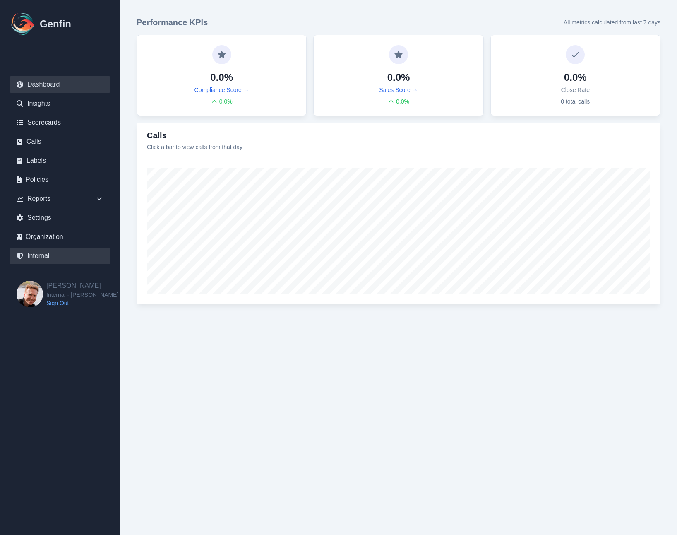
select select "7"
select select "paid"
select select "7"
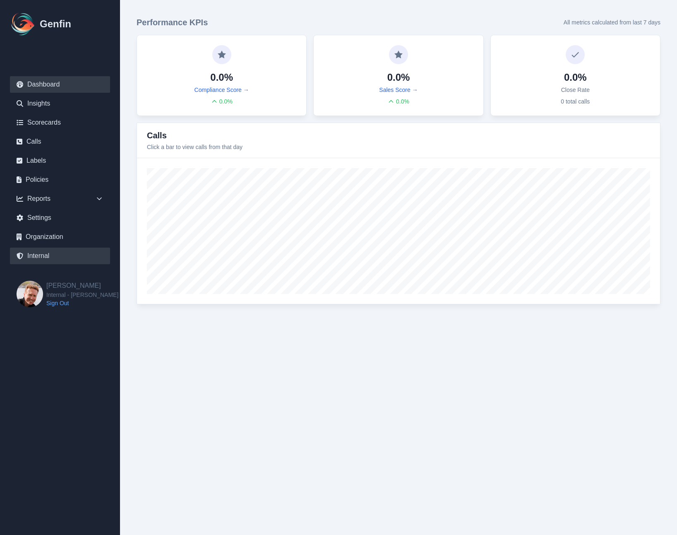
select select "paid"
select select "7"
select select "paid"
select select "7"
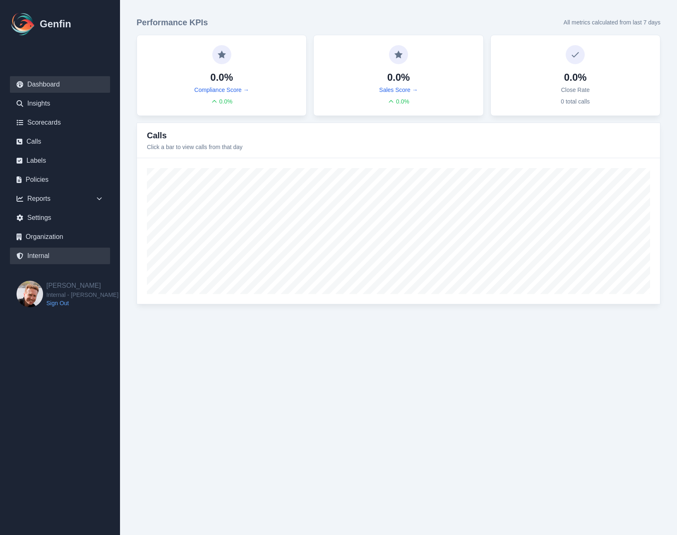
select select "7"
select select "paid"
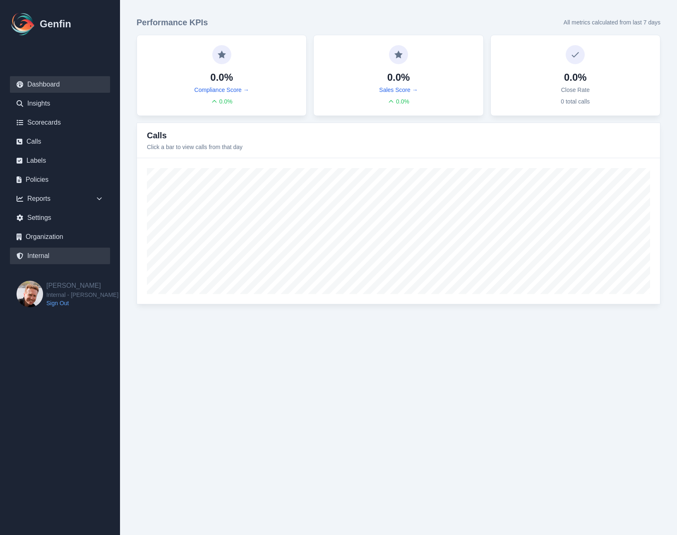
select select "7"
select select "paid"
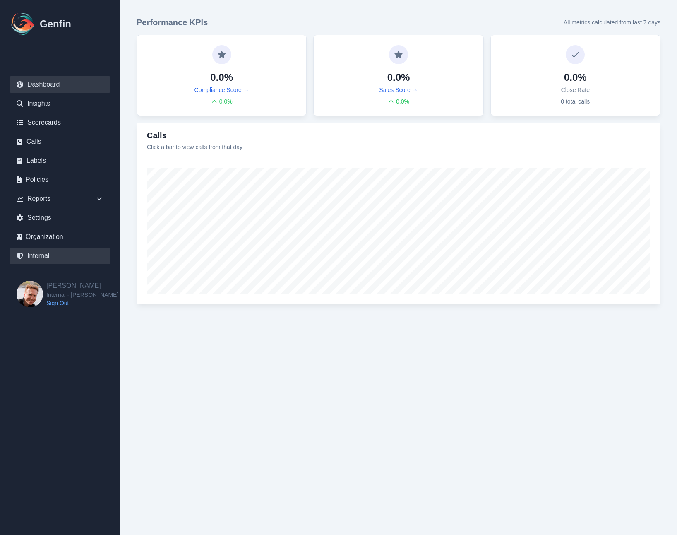
select select "7"
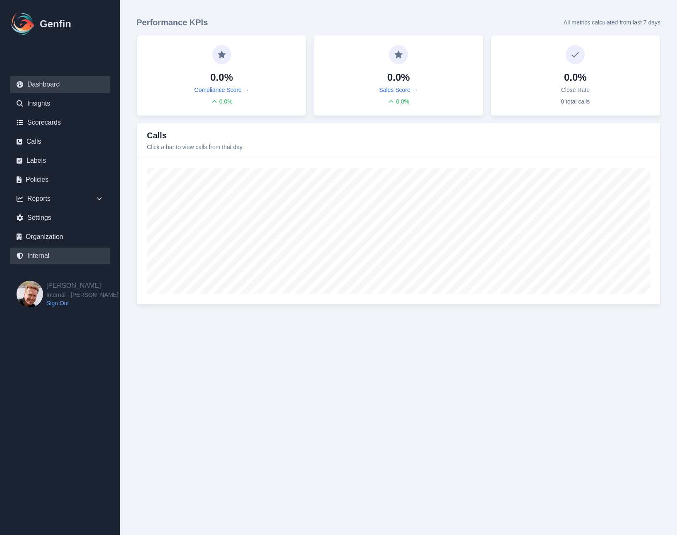
select select "paid"
select select "7"
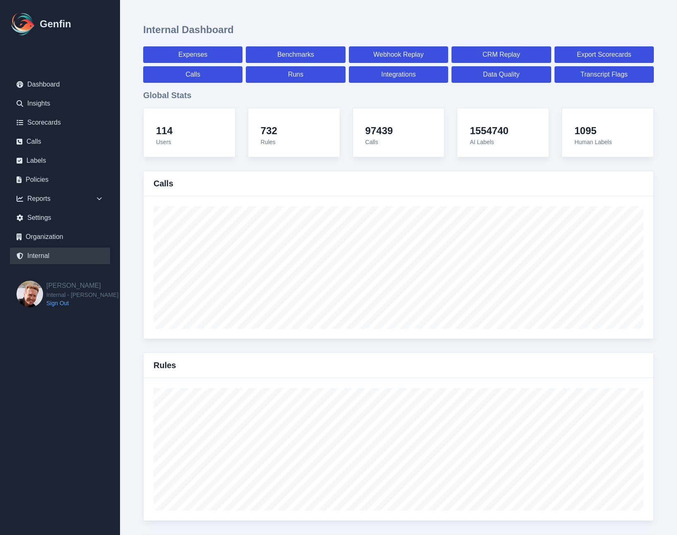
scroll to position [2853, 0]
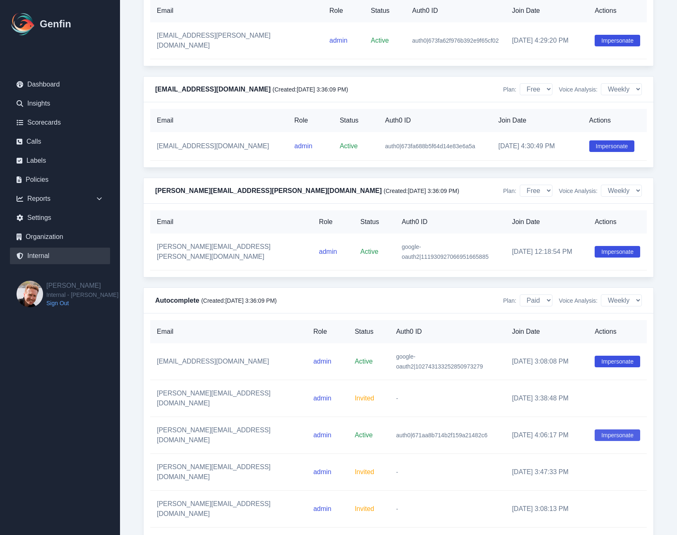
click at [608, 429] on button "Impersonate" at bounding box center [618, 435] width 46 height 12
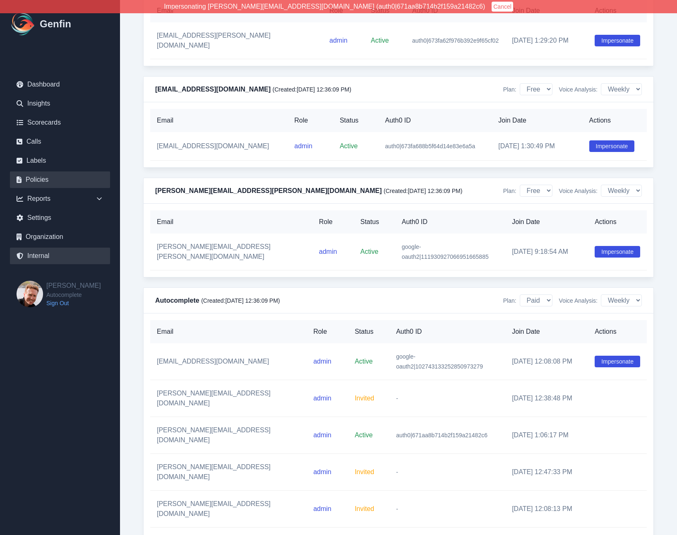
click at [53, 183] on link "Policies" at bounding box center [60, 179] width 100 height 17
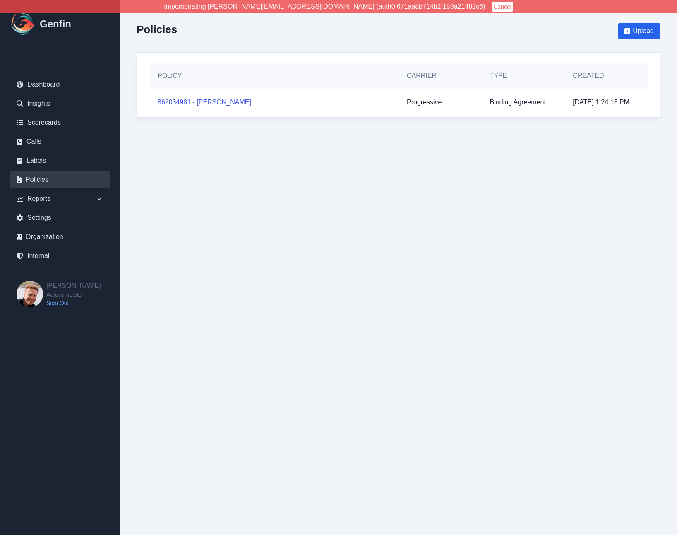
click at [492, 8] on button "Cancel" at bounding box center [503, 7] width 22 height 10
